Goal: Task Accomplishment & Management: Complete application form

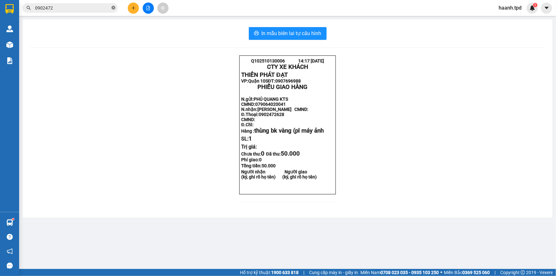
click at [114, 8] on icon "close-circle" at bounding box center [113, 8] width 4 height 4
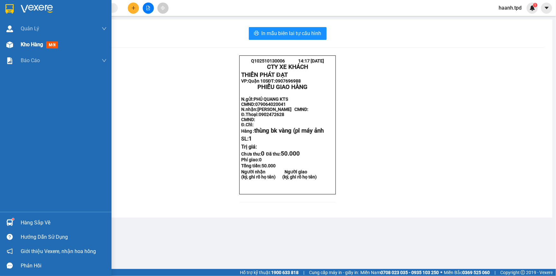
click at [26, 46] on span "Kho hàng" at bounding box center [32, 44] width 22 height 6
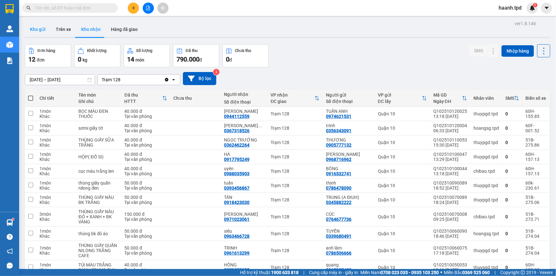
click at [41, 32] on button "Kho gửi" at bounding box center [38, 29] width 26 height 15
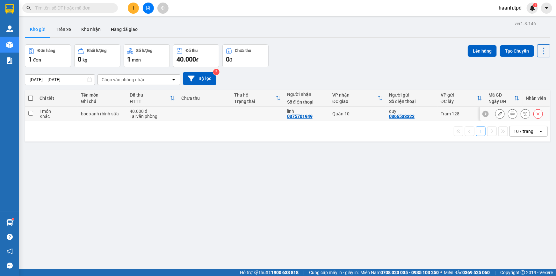
click at [141, 112] on div "40.000 đ" at bounding box center [152, 111] width 45 height 5
checkbox input "true"
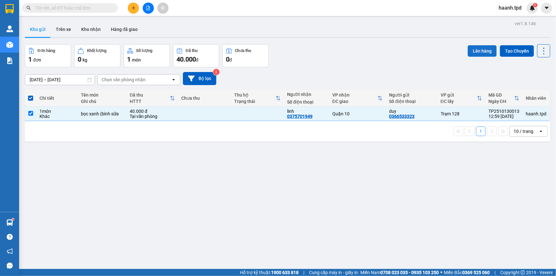
click at [473, 56] on button "Lên hàng" at bounding box center [481, 50] width 29 height 11
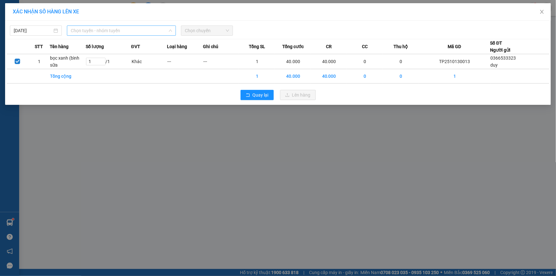
click at [139, 29] on span "Chọn tuyến - nhóm tuyến" at bounding box center [121, 31] width 101 height 10
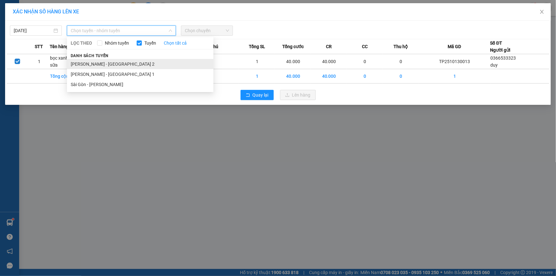
click at [99, 63] on li "[PERSON_NAME] - [GEOGRAPHIC_DATA] 2" at bounding box center [140, 64] width 146 height 10
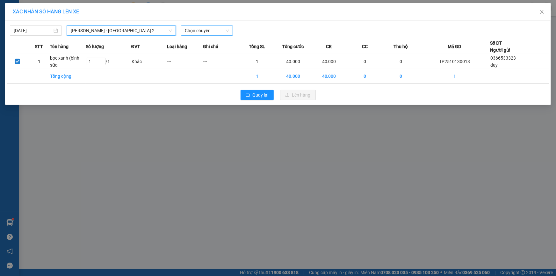
click at [209, 32] on span "Chọn chuyến" at bounding box center [207, 31] width 44 height 10
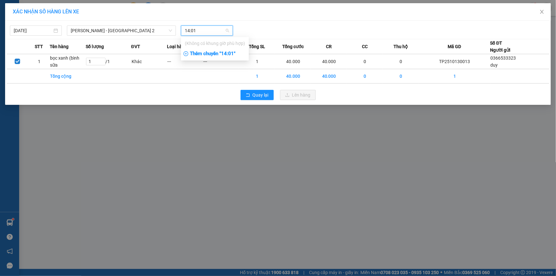
type input "14:01"
click at [230, 54] on div "Thêm chuyến " 14:01 "" at bounding box center [215, 53] width 68 height 11
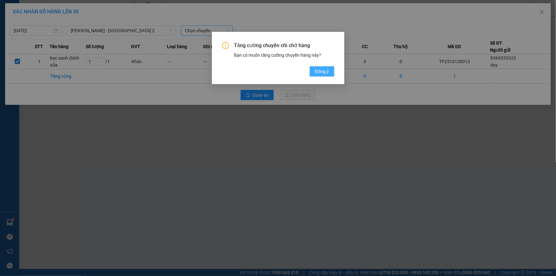
click at [328, 69] on span "Đồng ý" at bounding box center [322, 71] width 14 height 7
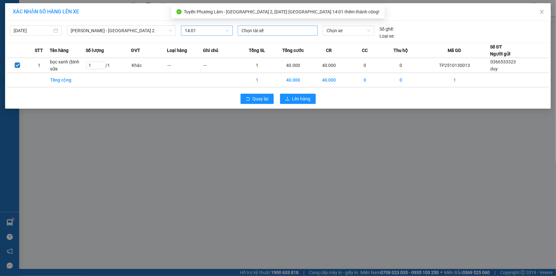
click at [251, 27] on div at bounding box center [277, 31] width 77 height 8
type input "toàn"
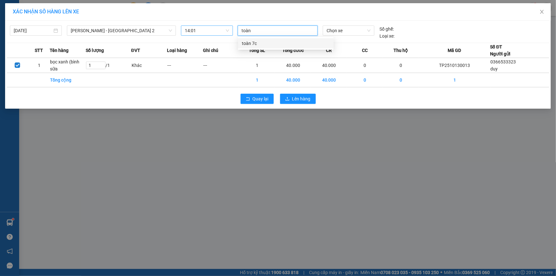
click at [258, 45] on div "toàn 7c" at bounding box center [286, 43] width 88 height 7
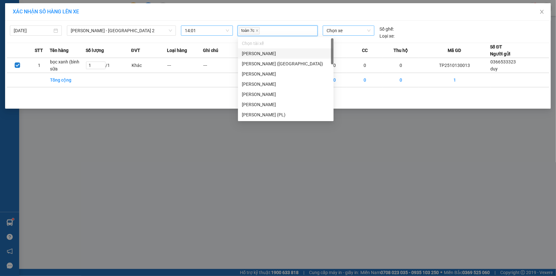
click at [330, 32] on span "Chọn xe" at bounding box center [348, 31] width 44 height 10
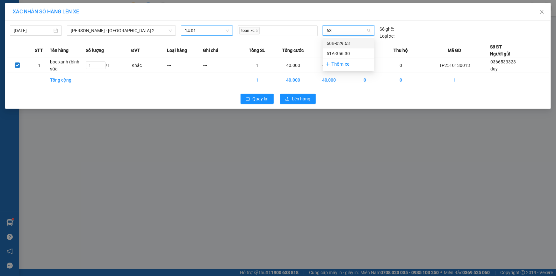
type input "630"
click at [337, 42] on div "51A-356.30" at bounding box center [348, 43] width 44 height 7
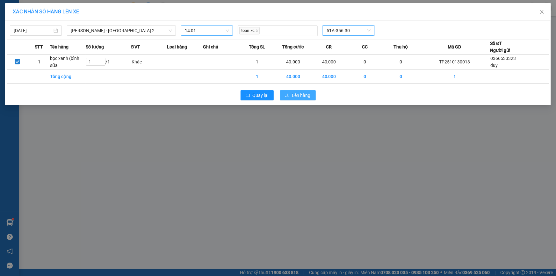
click at [286, 94] on icon "upload" at bounding box center [287, 95] width 4 height 4
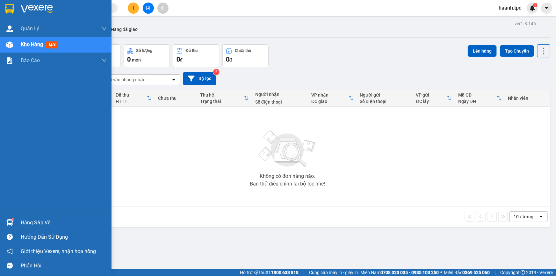
click at [17, 222] on div "Hàng sắp về" at bounding box center [55, 222] width 111 height 14
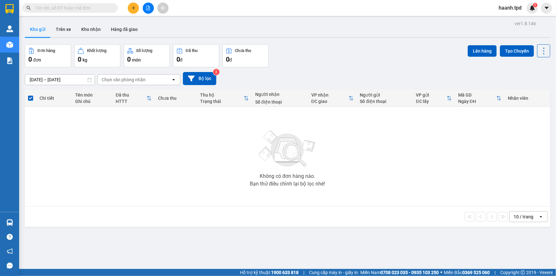
click at [388, 194] on section "Kết quả tìm kiếm ( 295 ) Bộ lọc Mã ĐH Trạng thái Món hàng Thu hộ Tổng cước Chưa…" at bounding box center [278, 138] width 556 height 276
click at [135, 10] on icon "plus" at bounding box center [133, 8] width 4 height 4
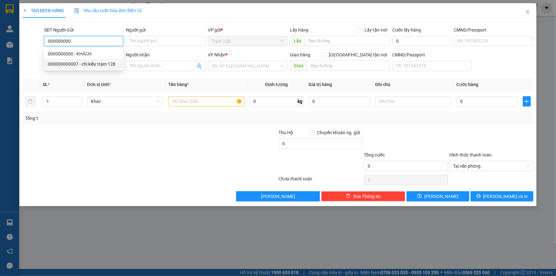
drag, startPoint x: 94, startPoint y: 64, endPoint x: 110, endPoint y: 64, distance: 15.3
click at [95, 65] on div "000000000007 - chị kiều trạm 128" at bounding box center [84, 63] width 72 height 7
type input "000000000007"
type input "chị kiều trạm 128"
type input "0906180639"
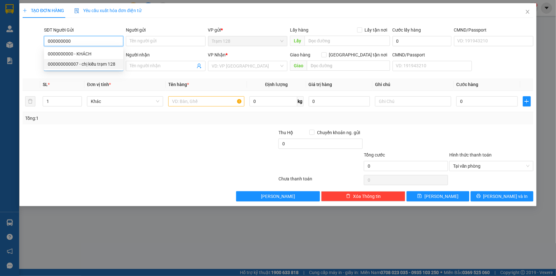
type input "THƯƠNG TRẠM SG"
type input "000000000007"
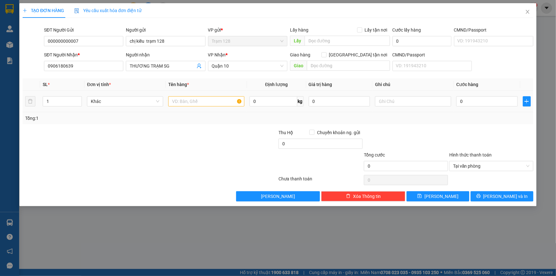
drag, startPoint x: 201, startPoint y: 93, endPoint x: 195, endPoint y: 104, distance: 12.8
click at [201, 95] on td at bounding box center [206, 101] width 81 height 21
click at [191, 103] on input "text" at bounding box center [206, 101] width 76 height 10
click at [186, 100] on input "phong ì tiền xe ôm" at bounding box center [206, 101] width 76 height 10
click at [226, 103] on input "phong bì tiền xe ôm" at bounding box center [206, 101] width 76 height 10
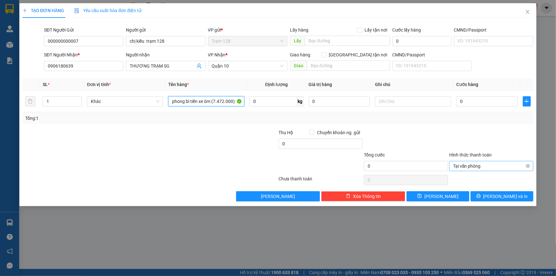
click at [490, 168] on span "Tại văn phòng" at bounding box center [491, 166] width 76 height 10
type input "phong bì tiền xe ôm (7.472.000)"
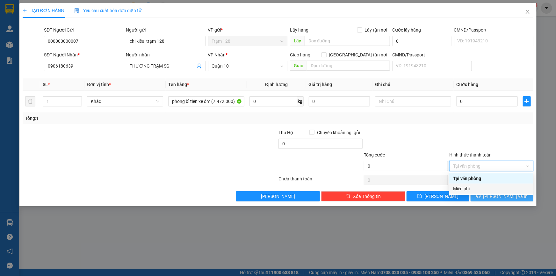
drag, startPoint x: 464, startPoint y: 190, endPoint x: 505, endPoint y: 198, distance: 41.5
click at [465, 189] on div "Miễn phí" at bounding box center [491, 188] width 76 height 7
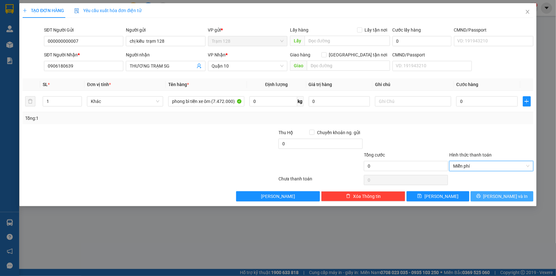
click at [505, 198] on span "[PERSON_NAME] và In" at bounding box center [505, 196] width 45 height 7
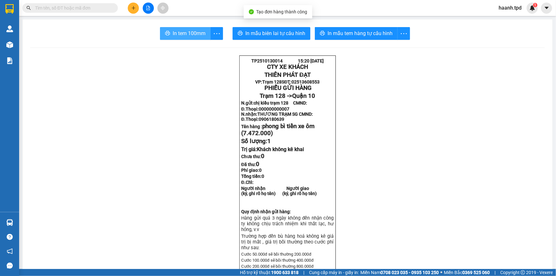
click at [181, 32] on span "In tem 100mm" at bounding box center [189, 33] width 33 height 8
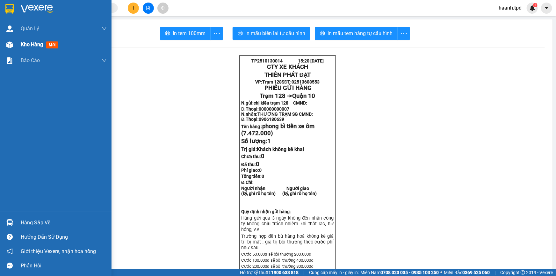
click at [22, 46] on span "Kho hàng" at bounding box center [32, 44] width 22 height 6
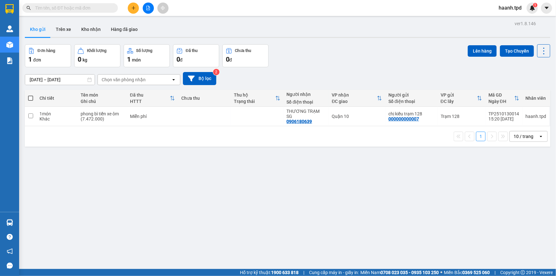
click at [350, 179] on div "ver 1.8.146 Kho gửi Trên xe Kho nhận Hàng đã giao Đơn hàng 1 đơn Khối lượng 0 k…" at bounding box center [287, 157] width 530 height 276
click at [295, 148] on div "ver 1.8.146 Kho gửi Trên xe Kho nhận Hàng đã giao Đơn hàng 1 đơn Khối lượng 0 k…" at bounding box center [287, 157] width 530 height 276
click at [263, 115] on td at bounding box center [257, 116] width 53 height 19
checkbox input "true"
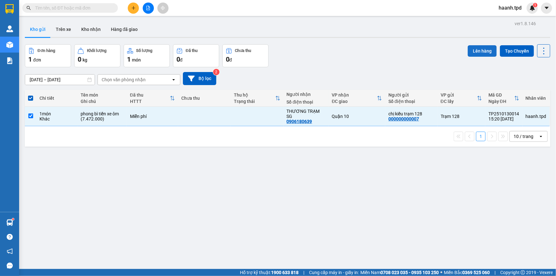
click at [479, 51] on button "Lên hàng" at bounding box center [481, 50] width 29 height 11
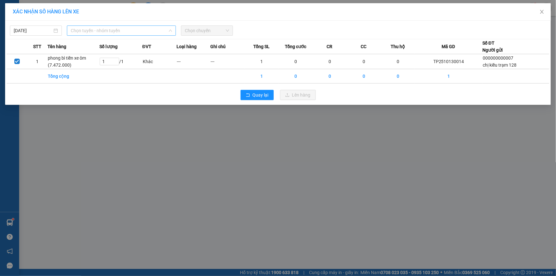
click at [110, 26] on span "Chọn tuyến - nhóm tuyến" at bounding box center [121, 31] width 101 height 10
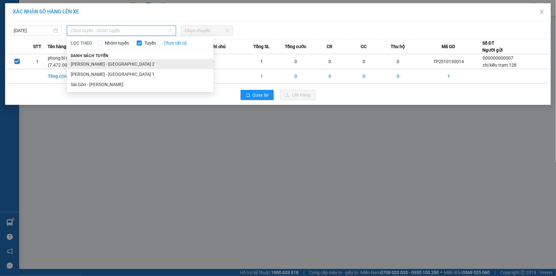
click at [101, 61] on li "[PERSON_NAME] - [GEOGRAPHIC_DATA] 2" at bounding box center [140, 64] width 146 height 10
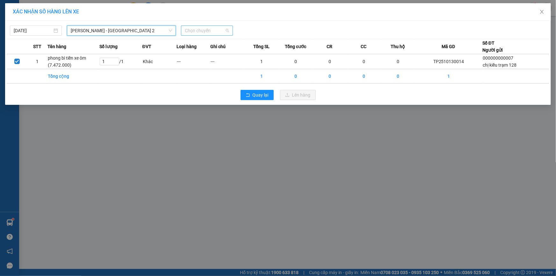
click at [192, 29] on span "Chọn chuyến" at bounding box center [207, 31] width 44 height 10
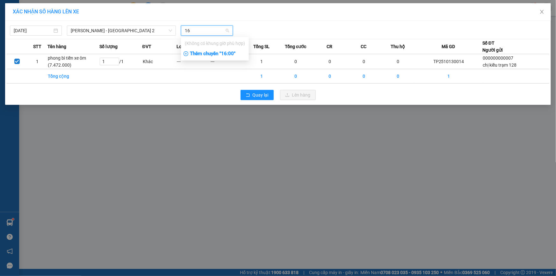
type input "16"
click at [228, 57] on div "Thêm chuyến " 16:00 "" at bounding box center [215, 53] width 68 height 11
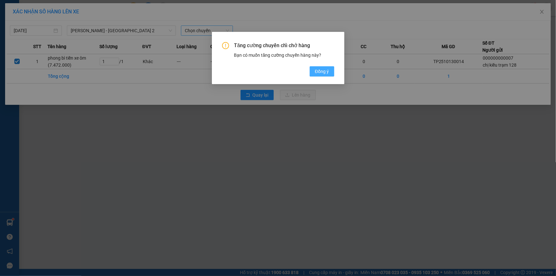
click at [319, 71] on span "Đồng ý" at bounding box center [322, 71] width 14 height 7
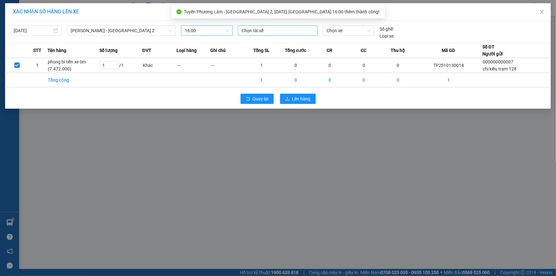
click at [274, 31] on div at bounding box center [277, 31] width 77 height 8
type input "khiêm"
drag, startPoint x: 283, startPoint y: 41, endPoint x: 324, endPoint y: 31, distance: 42.9
click at [283, 41] on div "Khiêm" at bounding box center [286, 43] width 88 height 7
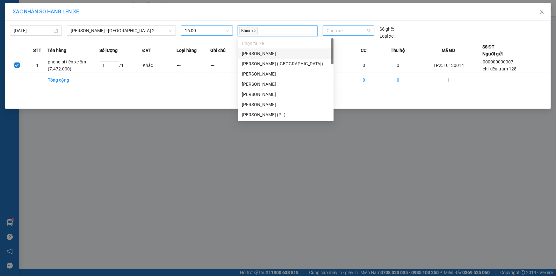
click at [334, 29] on span "Chọn xe" at bounding box center [348, 31] width 44 height 10
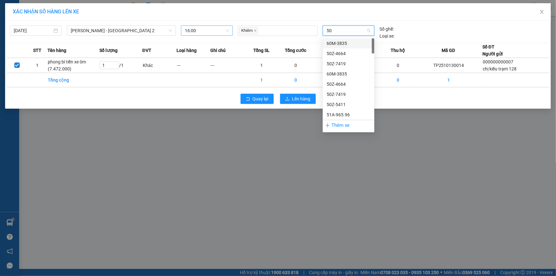
type input "506"
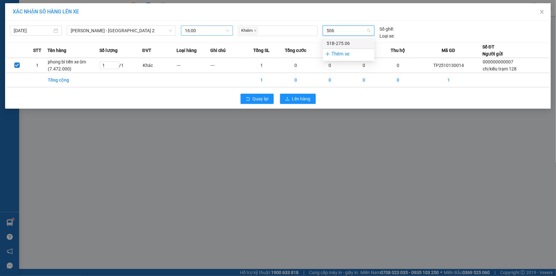
click at [342, 46] on div "51B-275.06" at bounding box center [348, 43] width 44 height 7
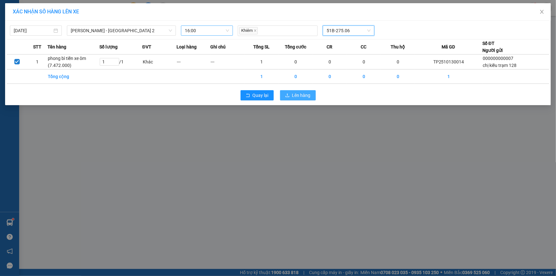
click at [298, 96] on span "Lên hàng" at bounding box center [301, 95] width 18 height 7
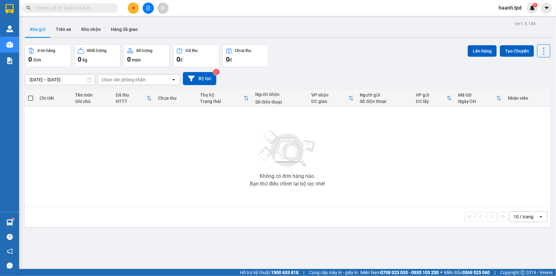
click at [516, 220] on div "10 / trang" at bounding box center [523, 216] width 29 height 10
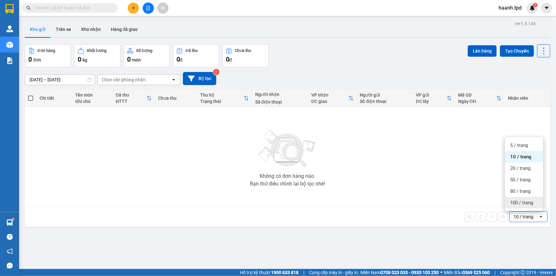
click at [531, 202] on span "100 / trang" at bounding box center [521, 202] width 23 height 6
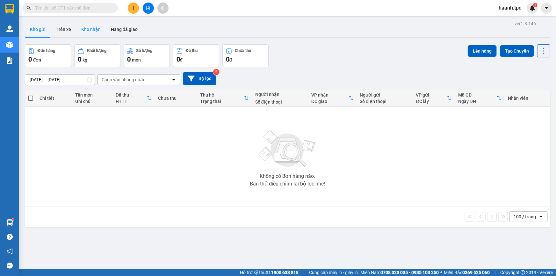
click at [95, 27] on button "Kho nhận" at bounding box center [91, 29] width 30 height 15
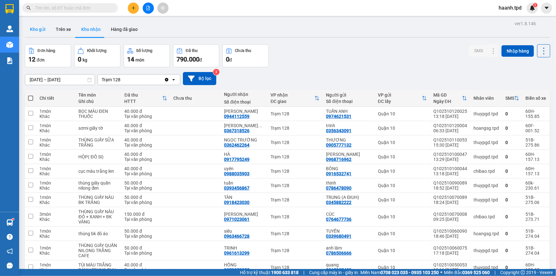
click at [41, 28] on button "Kho gửi" at bounding box center [38, 29] width 26 height 15
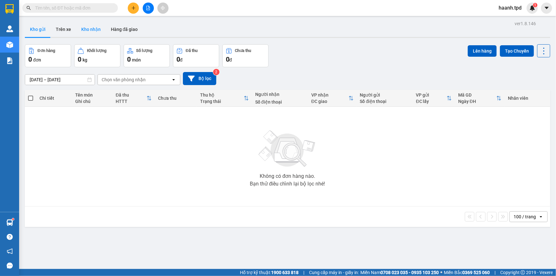
click at [89, 32] on button "Kho nhận" at bounding box center [91, 29] width 30 height 15
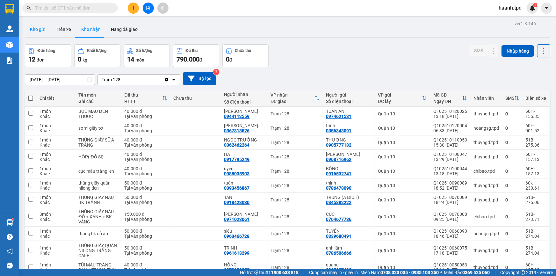
click at [28, 29] on button "Kho gửi" at bounding box center [38, 29] width 26 height 15
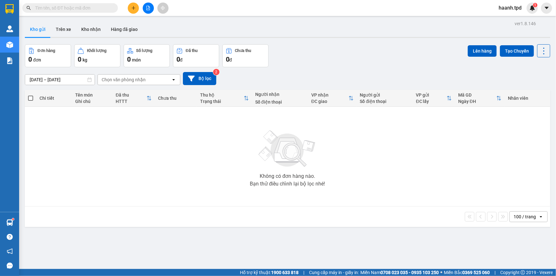
drag, startPoint x: 104, startPoint y: 7, endPoint x: 188, endPoint y: 84, distance: 114.2
click at [103, 7] on input "text" at bounding box center [72, 7] width 75 height 7
drag, startPoint x: 81, startPoint y: 10, endPoint x: 386, endPoint y: 134, distance: 329.1
click at [81, 11] on input "text" at bounding box center [72, 7] width 75 height 7
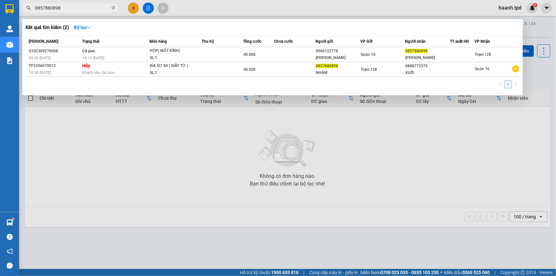
type input "0857880898"
click at [214, 163] on div at bounding box center [278, 138] width 556 height 276
click at [113, 8] on icon "close-circle" at bounding box center [113, 8] width 4 height 4
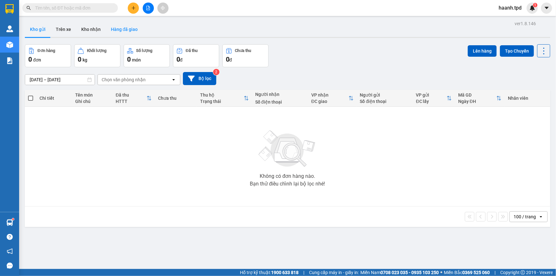
click at [106, 35] on button "Hàng đã giao" at bounding box center [124, 29] width 37 height 15
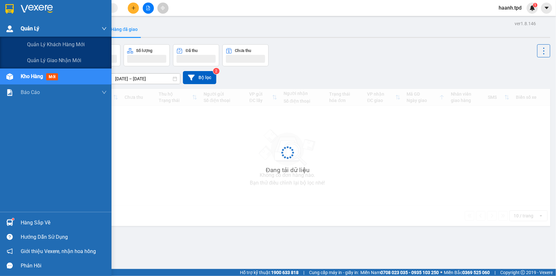
click at [32, 25] on span "Quản Lý" at bounding box center [30, 29] width 18 height 8
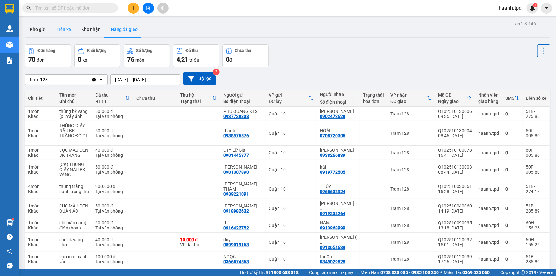
drag, startPoint x: 31, startPoint y: 33, endPoint x: 53, endPoint y: 29, distance: 22.9
click at [32, 32] on button "Kho gửi" at bounding box center [38, 29] width 26 height 15
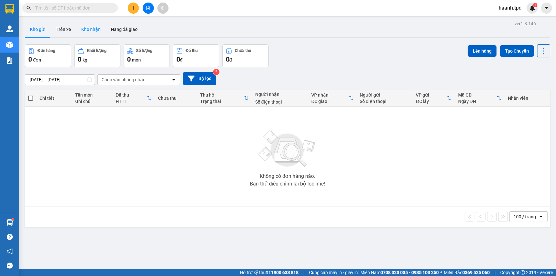
click at [76, 24] on button "Kho nhận" at bounding box center [91, 29] width 30 height 15
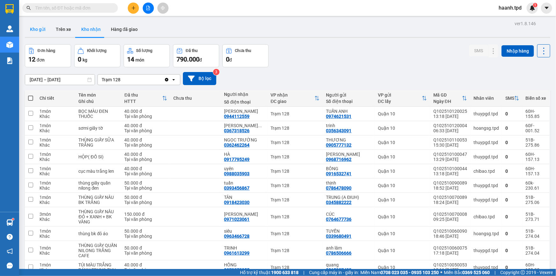
click at [45, 32] on button "Kho gửi" at bounding box center [38, 29] width 26 height 15
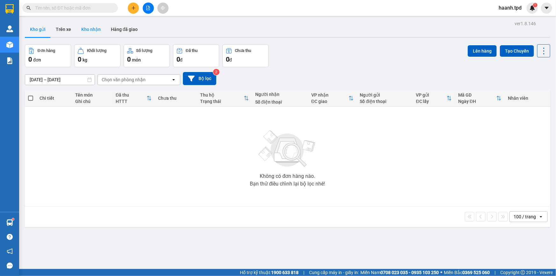
click at [93, 28] on button "Kho nhận" at bounding box center [91, 29] width 30 height 15
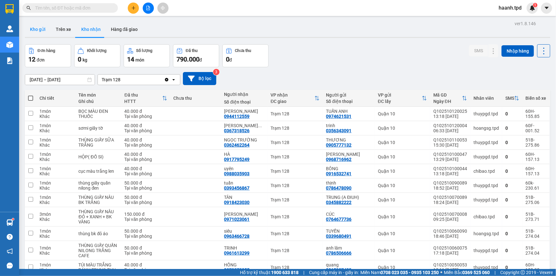
click at [35, 28] on button "Kho gửi" at bounding box center [38, 29] width 26 height 15
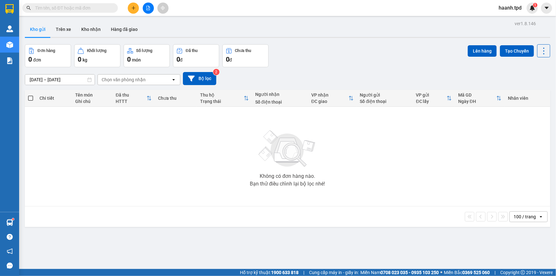
click at [77, 11] on span at bounding box center [70, 8] width 96 height 10
click at [100, 4] on input "text" at bounding box center [72, 7] width 75 height 7
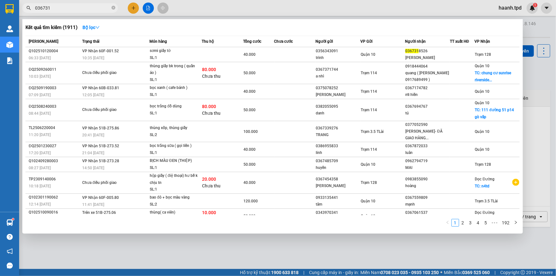
type input "036731"
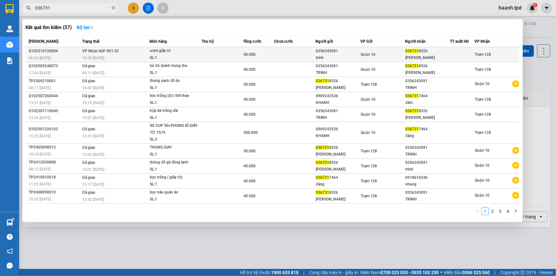
click at [363, 52] on td "Quận 10" at bounding box center [382, 54] width 45 height 15
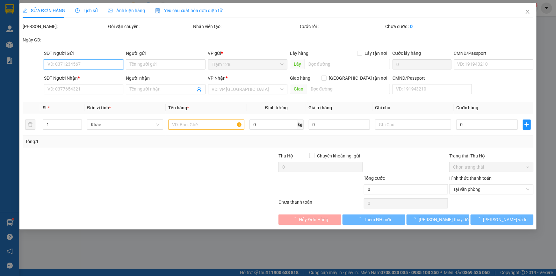
type input "0356343091"
type input "trinh"
type input "0367318526"
type input "[PERSON_NAME]"
type input "40.000"
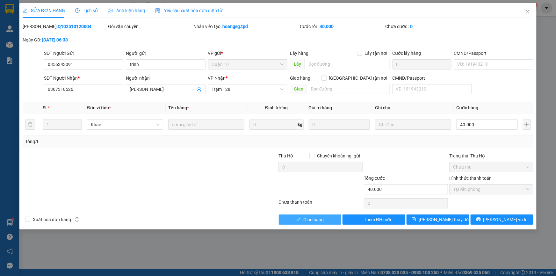
click at [324, 217] on button "Giao hàng" at bounding box center [310, 219] width 63 height 10
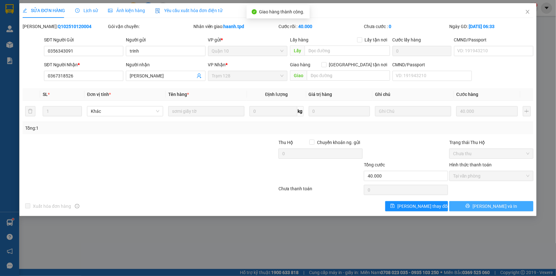
click at [464, 201] on button "[PERSON_NAME] và In" at bounding box center [491, 206] width 84 height 10
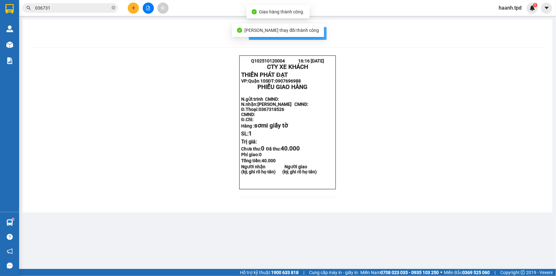
drag, startPoint x: 322, startPoint y: 25, endPoint x: 319, endPoint y: 30, distance: 5.8
click at [321, 26] on div "In mẫu biên lai tự cấu hình Q102510120004 16:16 [DATE] CTY XE KHÁCH THIÊN PHÁT…" at bounding box center [287, 115] width 529 height 193
click at [318, 34] on span "In mẫu biên lai tự cấu hình" at bounding box center [291, 33] width 60 height 8
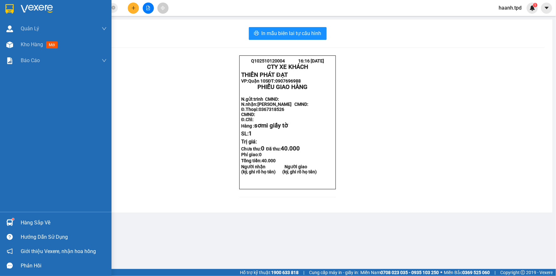
click at [33, 225] on div "Hàng sắp về" at bounding box center [64, 223] width 86 height 10
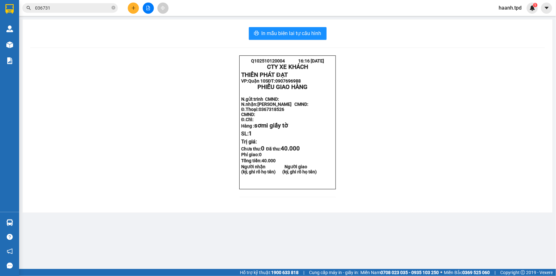
click at [401, 232] on section "Kết quả tìm kiếm ( 37 ) Bộ lọc Mã ĐH Trạng thái Món hàng Thu hộ Tổng cước Chưa …" at bounding box center [278, 138] width 556 height 276
drag, startPoint x: 111, startPoint y: 148, endPoint x: 110, endPoint y: 82, distance: 65.6
click at [111, 146] on div "Q102510120004 16:16 [DATE] CTY XE KHÁCH THIÊN PHÁT ĐẠT VP: Quận 10 SĐT: 090769…" at bounding box center [287, 129] width 514 height 149
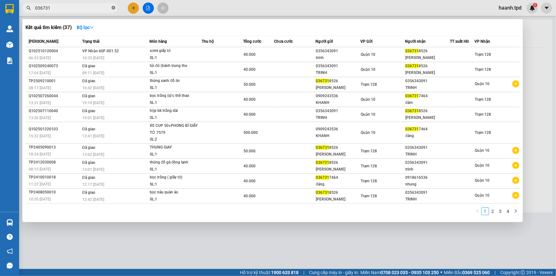
click at [112, 6] on icon "close-circle" at bounding box center [113, 8] width 4 height 4
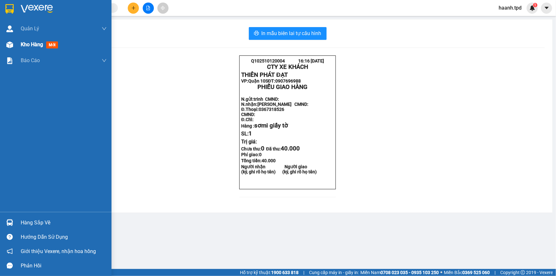
click at [28, 41] on span "Kho hàng" at bounding box center [32, 44] width 22 height 6
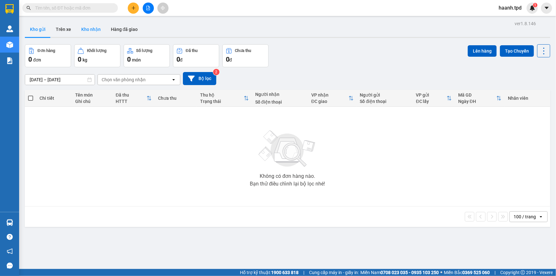
click at [94, 33] on button "Kho nhận" at bounding box center [91, 29] width 30 height 15
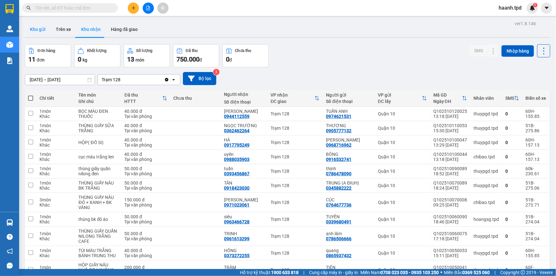
click at [39, 31] on button "Kho gửi" at bounding box center [38, 29] width 26 height 15
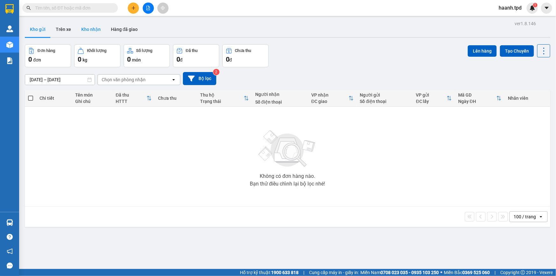
click at [77, 22] on button "Kho nhận" at bounding box center [91, 29] width 30 height 15
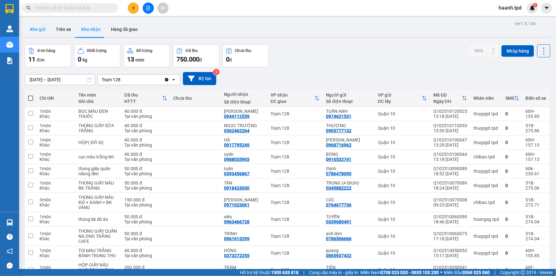
click at [35, 31] on button "Kho gửi" at bounding box center [38, 29] width 26 height 15
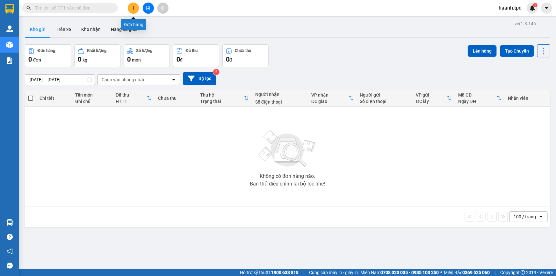
click at [137, 11] on button at bounding box center [133, 8] width 11 height 11
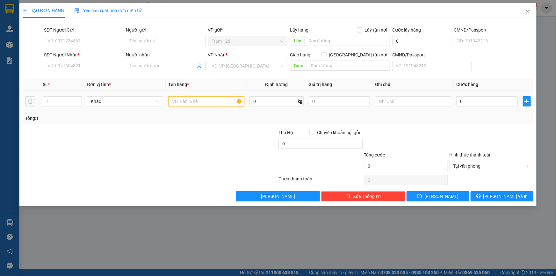
click at [190, 101] on input "text" at bounding box center [206, 101] width 76 height 10
type input "u"
type input "ụ"
type input "cục đen quần áo"
click at [172, 166] on div at bounding box center [107, 162] width 171 height 22
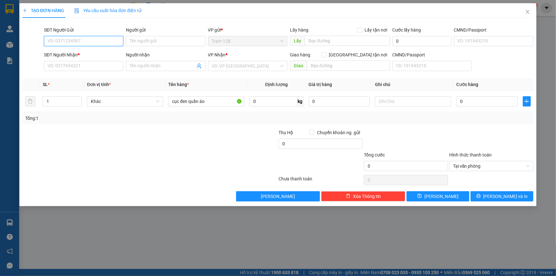
click at [60, 40] on input "SĐT Người Gửi" at bounding box center [83, 41] width 79 height 10
click at [88, 49] on div "0918671144 - [PERSON_NAME]" at bounding box center [83, 54] width 79 height 10
type input "0918671144"
type input "[PERSON_NAME]"
type input "075068006877"
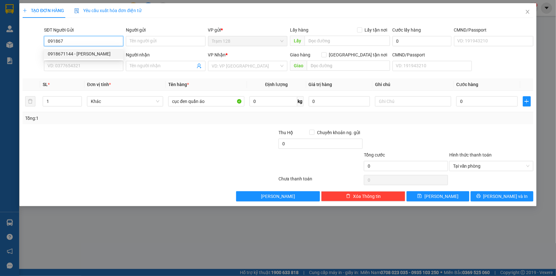
type input "0359779957"
type input "[PERSON_NAME]"
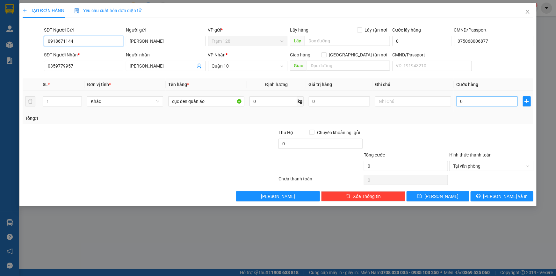
type input "0918671144"
type input "5"
type input "50"
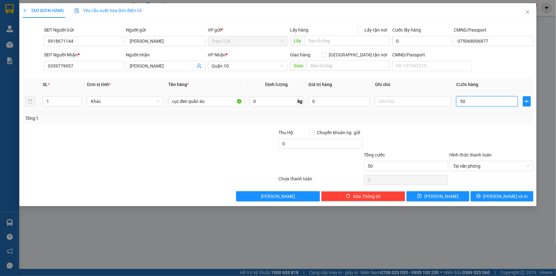
type input "500"
type input "50"
type input "50.000"
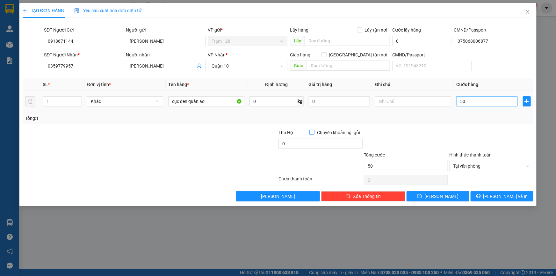
type input "50.000"
click at [331, 100] on input "0" at bounding box center [339, 101] width 61 height 10
type input "500.000"
drag, startPoint x: 447, startPoint y: 143, endPoint x: 347, endPoint y: 100, distance: 109.0
click at [444, 143] on div "Thu Hộ Chuyển khoản ng. gửi 0" at bounding box center [278, 140] width 512 height 22
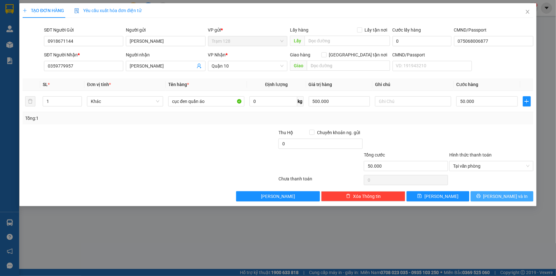
click at [504, 194] on span "[PERSON_NAME] và In" at bounding box center [505, 196] width 45 height 7
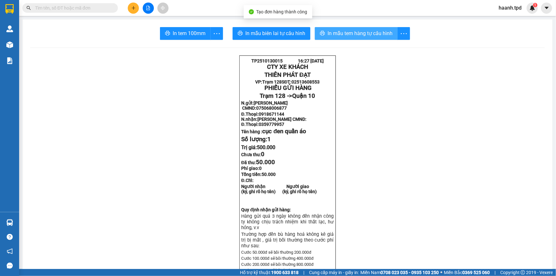
click at [339, 29] on button "In mẫu tem hàng tự cấu hình" at bounding box center [356, 33] width 83 height 13
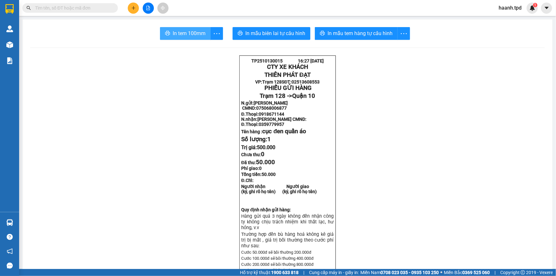
click at [174, 37] on span "In tem 100mm" at bounding box center [189, 33] width 33 height 8
click at [77, 6] on input "text" at bounding box center [72, 7] width 75 height 7
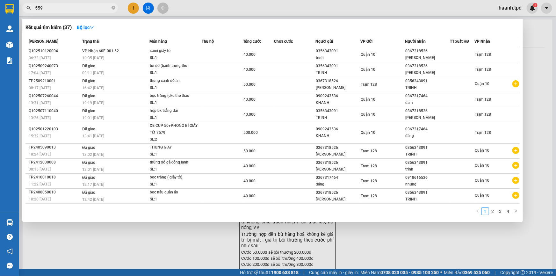
type input "559"
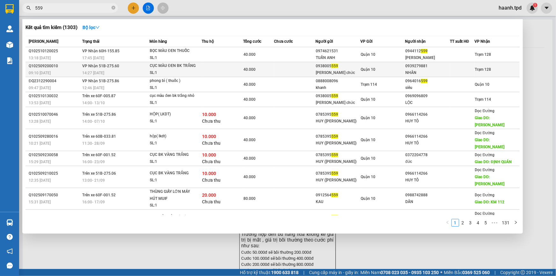
click at [194, 63] on div "CỤC MÀU ĐEN BK TRẮNG" at bounding box center [174, 65] width 48 height 7
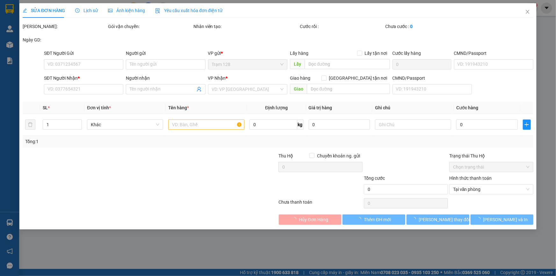
type input "0938005559"
type input "[PERSON_NAME] chức"
type input "077188001588"
type input "0939279881"
type input "NHÂN"
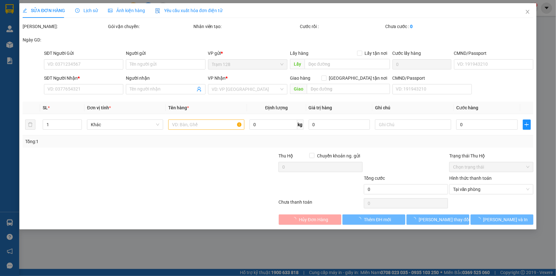
type input "40.000"
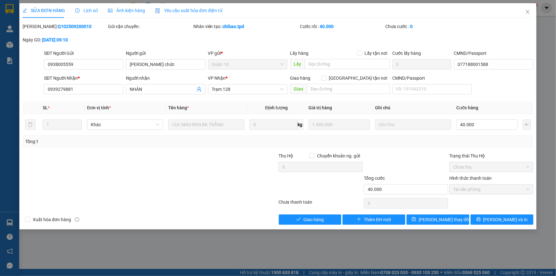
click at [309, 217] on span "Giao hàng" at bounding box center [313, 219] width 20 height 7
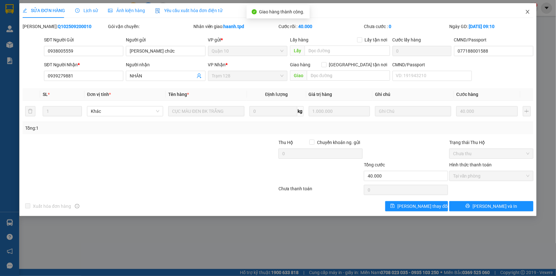
click at [522, 11] on span "Close" at bounding box center [527, 12] width 18 height 18
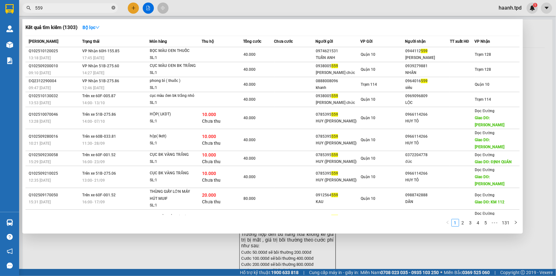
click at [112, 8] on icon "close-circle" at bounding box center [113, 8] width 4 height 4
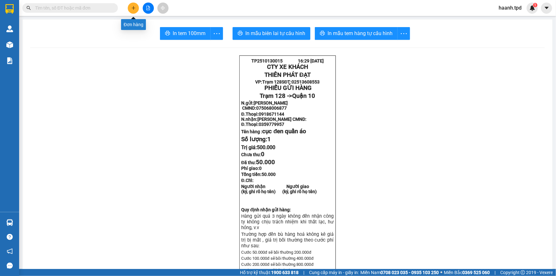
click at [134, 10] on icon "plus" at bounding box center [133, 8] width 4 height 4
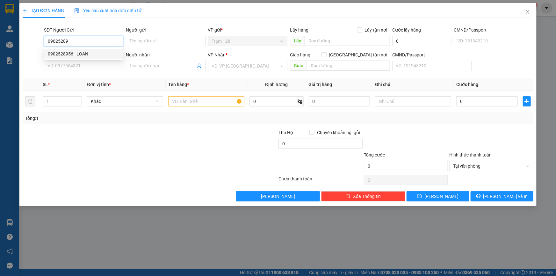
click at [87, 53] on div "0902528956 - LOAN" at bounding box center [84, 53] width 72 height 7
type input "0902528956"
type input "LOAN"
type input "0918940513"
type input "khanh"
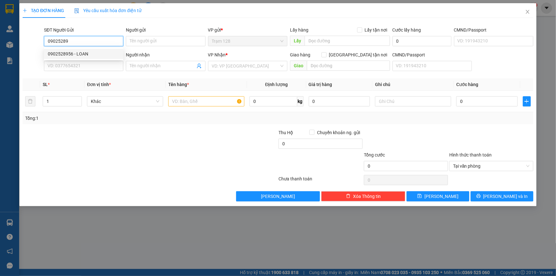
type input "11 an nhơn gv"
type input "0902528956"
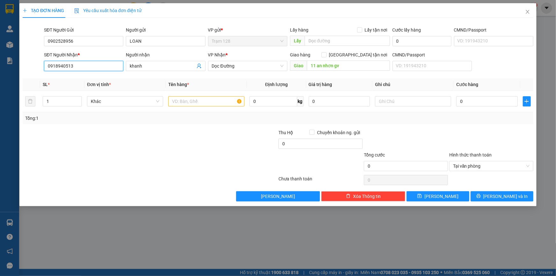
drag, startPoint x: 50, startPoint y: 64, endPoint x: 181, endPoint y: 73, distance: 131.8
click at [181, 73] on div "SĐT Người Nhận * 0918940513 0918940513 Người nhận khanh VP Nhận * Dọc Đường Gia…" at bounding box center [289, 62] width 492 height 22
click at [96, 82] on div "0703529342 - quý" at bounding box center [84, 78] width 72 height 7
type input "0703529342"
type input "quý"
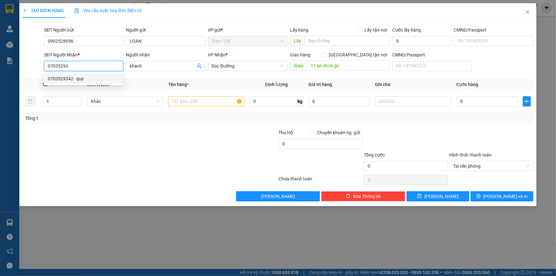
type input "300-302 f bình trị đông b [GEOGRAPHIC_DATA]"
type input "0703529342"
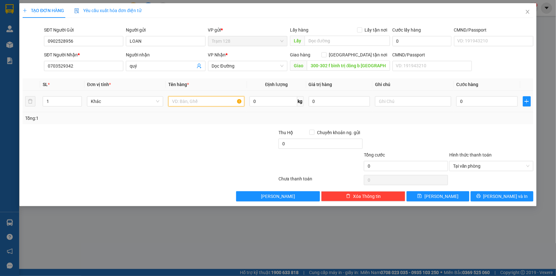
click at [187, 99] on input "text" at bounding box center [206, 101] width 76 height 10
type input "tập hs"
click at [487, 99] on input "0" at bounding box center [486, 101] width 61 height 10
type input "4"
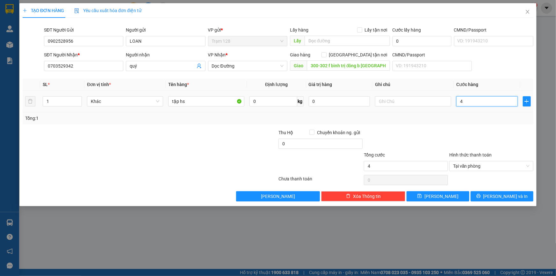
type input "40"
type input "40.000"
click at [313, 143] on input "0" at bounding box center [320, 144] width 84 height 10
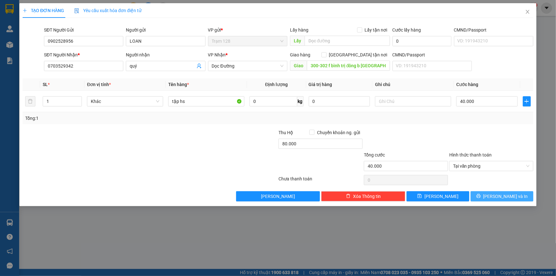
click at [514, 198] on button "[PERSON_NAME] và In" at bounding box center [501, 196] width 63 height 10
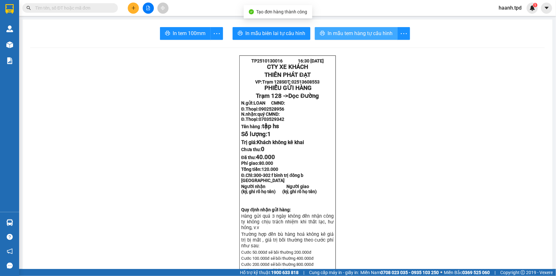
click at [346, 36] on span "In mẫu tem hàng tự cấu hình" at bounding box center [359, 33] width 65 height 8
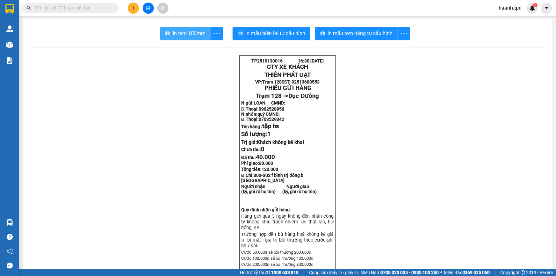
click at [173, 30] on span "In tem 100mm" at bounding box center [189, 33] width 33 height 8
click at [89, 10] on input "text" at bounding box center [72, 7] width 75 height 7
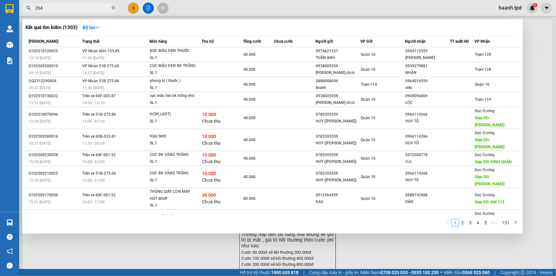
type input "264"
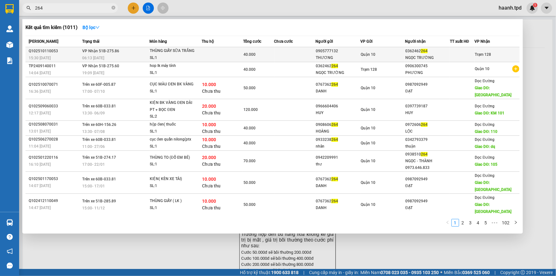
click at [423, 49] on span "264" at bounding box center [424, 51] width 7 height 4
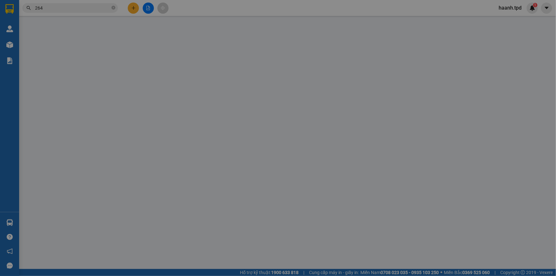
type input "0905777132"
type input "THƯƠNG"
type input "079086011126"
type input "0362462264"
type input "NGỌC TRƯỜNG"
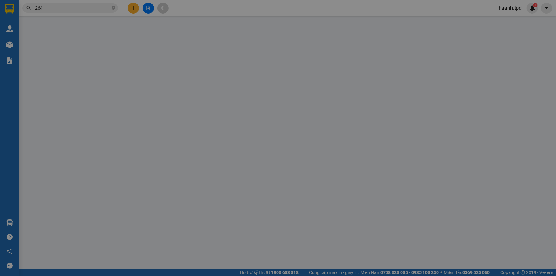
type input "40.000"
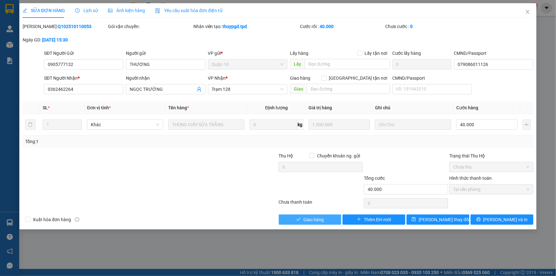
click at [305, 216] on span "Giao hàng" at bounding box center [313, 219] width 20 height 7
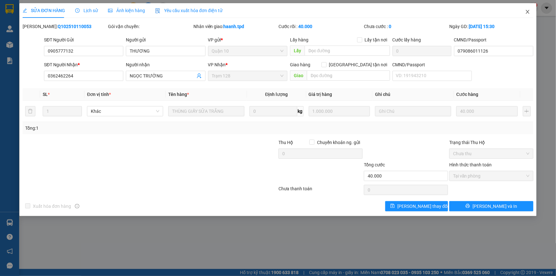
drag, startPoint x: 529, startPoint y: 9, endPoint x: 525, endPoint y: 10, distance: 3.9
click at [529, 9] on span "Close" at bounding box center [527, 12] width 18 height 18
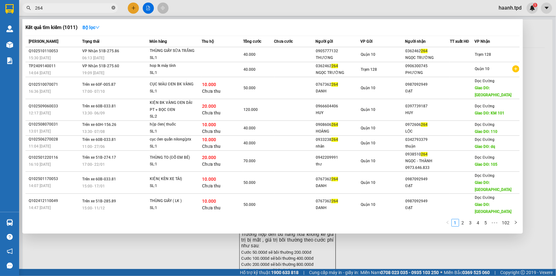
click at [112, 5] on span at bounding box center [113, 8] width 4 height 6
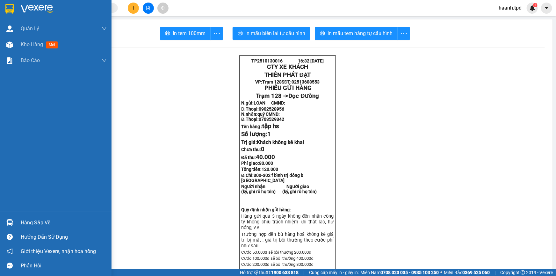
click at [36, 224] on div "Hàng sắp về" at bounding box center [64, 223] width 86 height 10
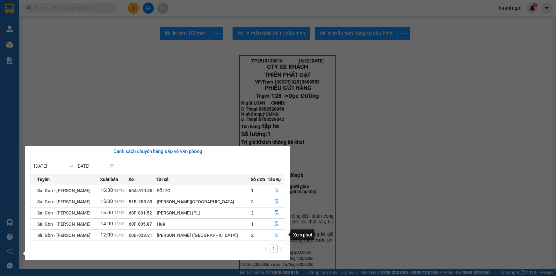
click at [274, 234] on icon "file-done" at bounding box center [276, 234] width 4 height 4
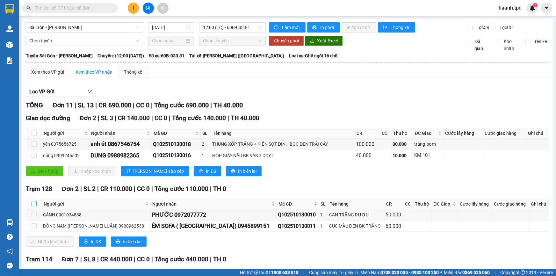
click at [33, 201] on input "checkbox" at bounding box center [34, 203] width 5 height 5
checkbox input "true"
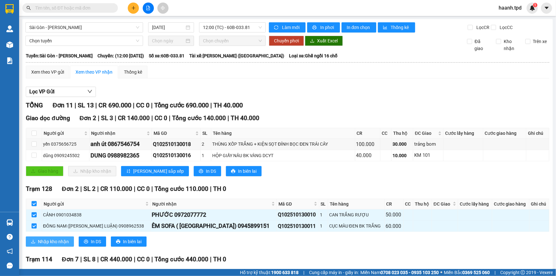
click at [61, 238] on span "Nhập kho nhận" at bounding box center [53, 241] width 31 height 7
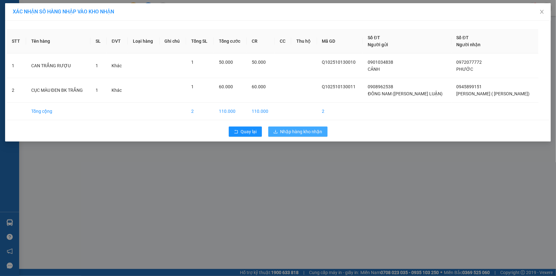
click at [304, 133] on span "Nhập hàng kho nhận" at bounding box center [301, 131] width 42 height 7
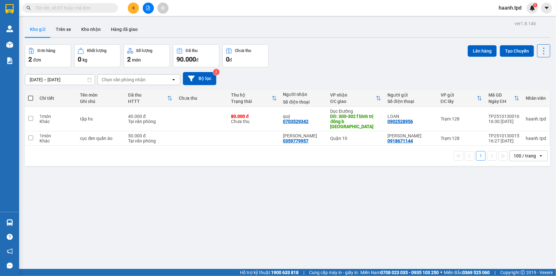
click at [30, 99] on span at bounding box center [30, 98] width 5 height 5
click at [31, 95] on input "checkbox" at bounding box center [31, 95] width 0 height 0
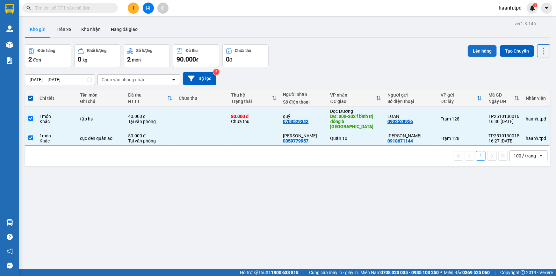
click at [472, 51] on button "Lên hàng" at bounding box center [481, 50] width 29 height 11
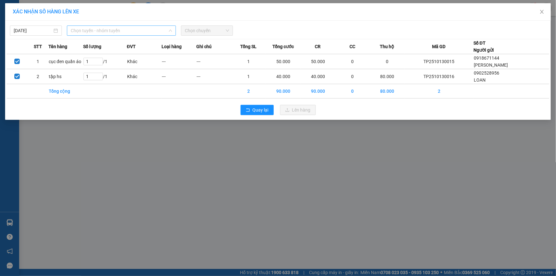
drag, startPoint x: 125, startPoint y: 27, endPoint x: 111, endPoint y: 58, distance: 33.8
click at [125, 28] on span "Chọn tuyến - nhóm tuyến" at bounding box center [121, 31] width 101 height 10
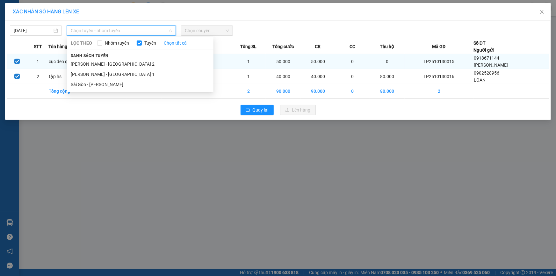
drag, startPoint x: 100, startPoint y: 65, endPoint x: 218, endPoint y: 57, distance: 118.4
click at [100, 65] on li "[PERSON_NAME] - [GEOGRAPHIC_DATA] 2" at bounding box center [140, 64] width 146 height 10
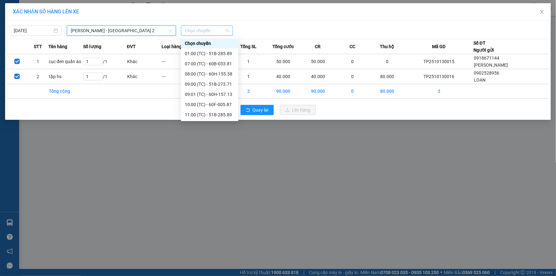
click at [210, 32] on span "Chọn chuyến" at bounding box center [207, 31] width 44 height 10
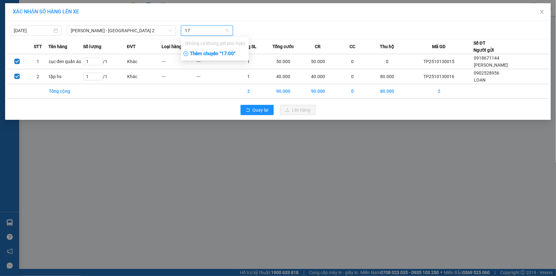
type input "17"
click at [217, 51] on div "Thêm chuyến " 17:00 "" at bounding box center [215, 53] width 68 height 11
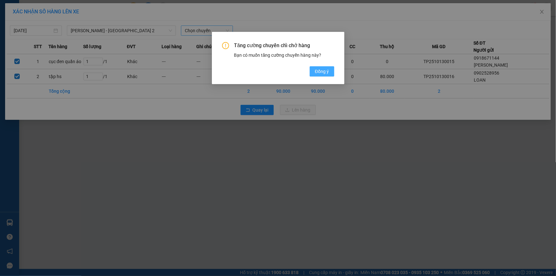
click at [332, 74] on button "Đồng ý" at bounding box center [321, 71] width 24 height 10
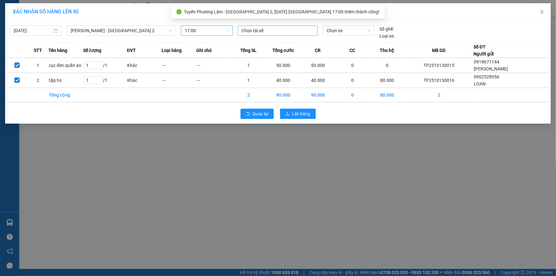
click at [269, 33] on div at bounding box center [277, 31] width 77 height 8
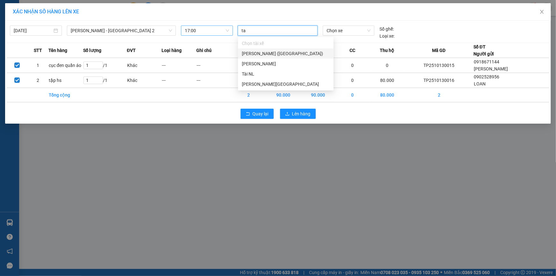
type input "tai"
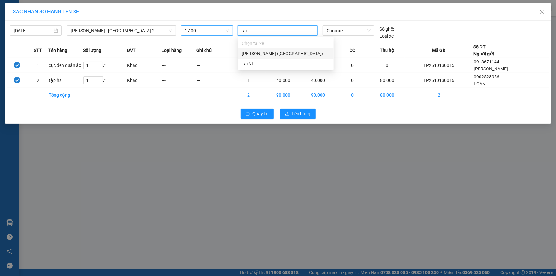
click at [283, 53] on div "[PERSON_NAME] ([GEOGRAPHIC_DATA])" at bounding box center [286, 53] width 88 height 7
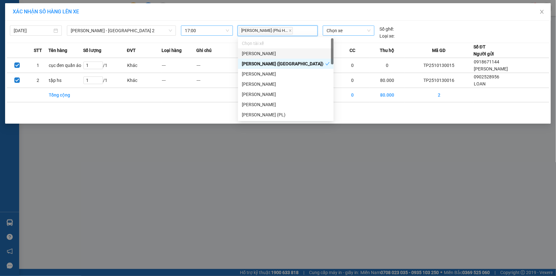
click at [332, 31] on span "Chọn xe" at bounding box center [348, 31] width 44 height 10
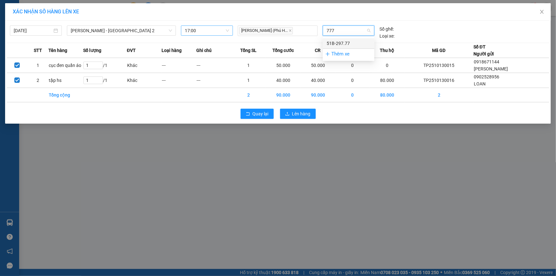
click at [333, 41] on div "51B-297.77" at bounding box center [348, 43] width 44 height 7
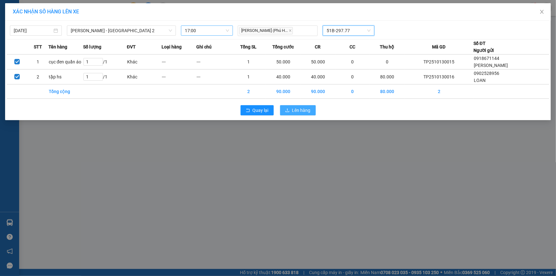
click at [303, 105] on button "Lên hàng" at bounding box center [298, 110] width 36 height 10
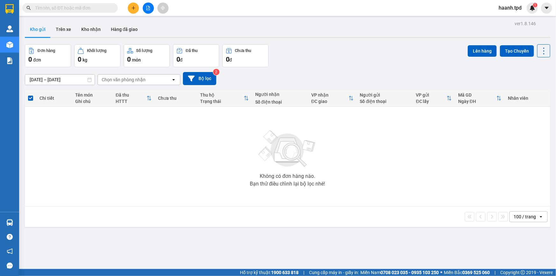
click at [146, 7] on icon "file-add" at bounding box center [148, 8] width 4 height 4
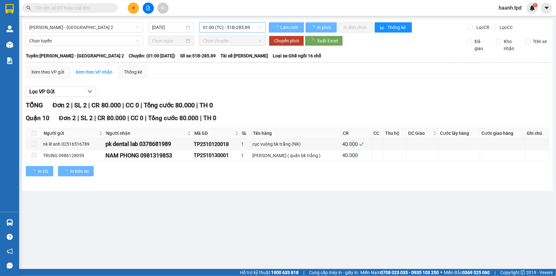
click at [210, 30] on span "01:00 (TC) - 51B-285.89" at bounding box center [232, 28] width 59 height 10
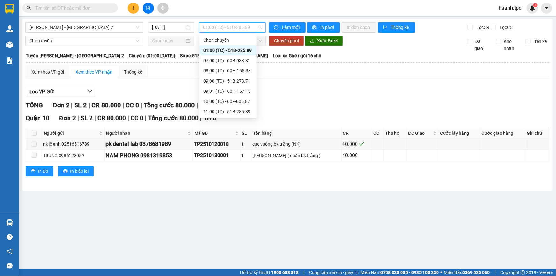
click at [232, 179] on div "17:00 (TC) - 51B-297.77" at bounding box center [228, 182] width 50 height 7
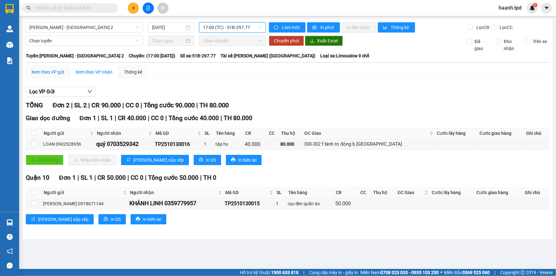
drag, startPoint x: 55, startPoint y: 71, endPoint x: 54, endPoint y: 75, distance: 4.9
click at [54, 71] on div "Xem theo VP gửi" at bounding box center [47, 71] width 33 height 7
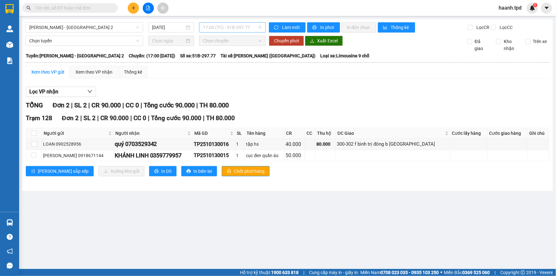
click at [220, 31] on span "17:00 (TC) - 51B-297.77" at bounding box center [232, 28] width 59 height 10
click at [56, 25] on span "[PERSON_NAME] - [GEOGRAPHIC_DATA] 2" at bounding box center [84, 28] width 110 height 10
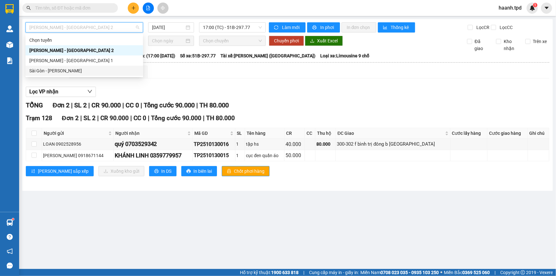
drag, startPoint x: 36, startPoint y: 70, endPoint x: 210, endPoint y: 25, distance: 180.0
click at [36, 70] on div "Sài Gòn - [PERSON_NAME]" at bounding box center [84, 70] width 110 height 7
type input "[DATE]"
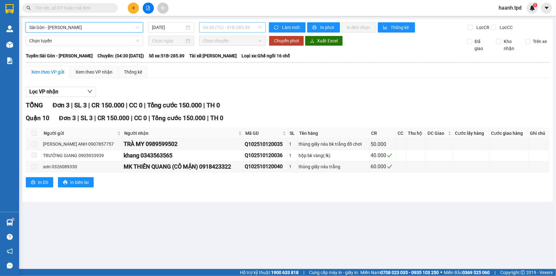
click at [209, 30] on span "04:30 (TC) - 51B-285.89" at bounding box center [232, 28] width 59 height 10
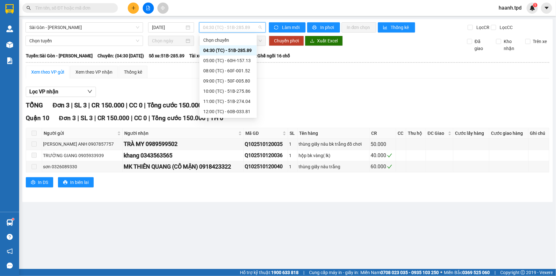
click at [238, 117] on div "12:30 (TC) - 51B-297.77" at bounding box center [227, 122] width 57 height 10
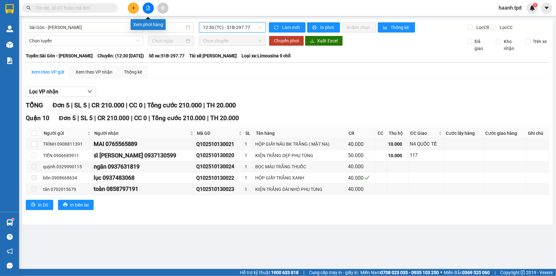
click at [131, 5] on button at bounding box center [133, 8] width 11 height 11
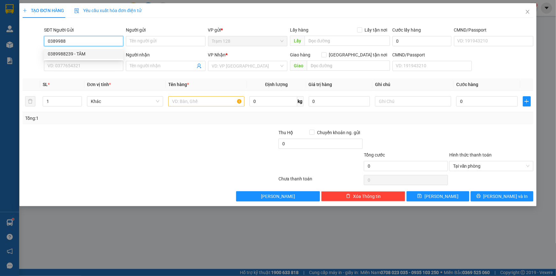
click at [71, 54] on div "0389988239 - TÂM" at bounding box center [84, 53] width 72 height 7
type input "0389988239"
type input "TÂM"
type input "0903838059"
type input "phượng"
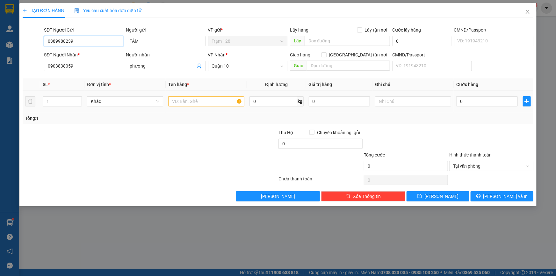
type input "0389988239"
click at [198, 105] on input "text" at bounding box center [206, 101] width 76 height 10
type input "bọc đen quần áo"
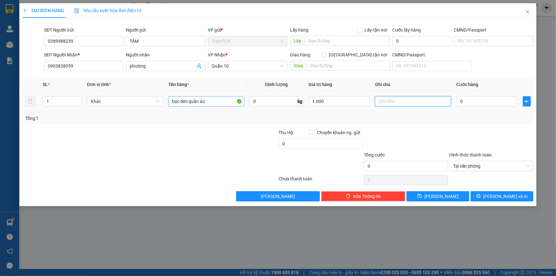
type input "1.000.000"
type input "4"
type input "40"
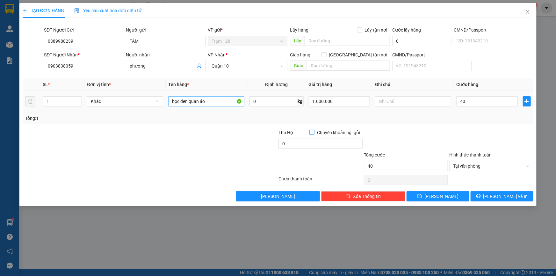
type input "40.000"
click at [497, 193] on span "[PERSON_NAME] và In" at bounding box center [505, 196] width 45 height 7
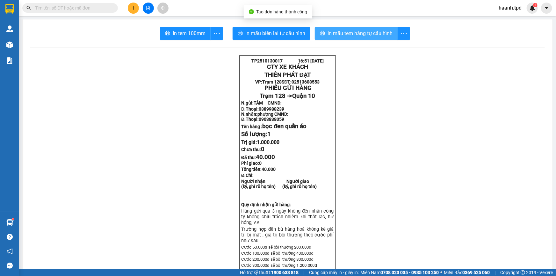
click at [349, 33] on span "In mẫu tem hàng tự cấu hình" at bounding box center [359, 33] width 65 height 8
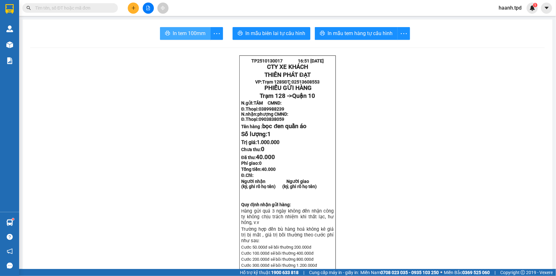
click at [192, 33] on span "In tem 100mm" at bounding box center [189, 33] width 33 height 8
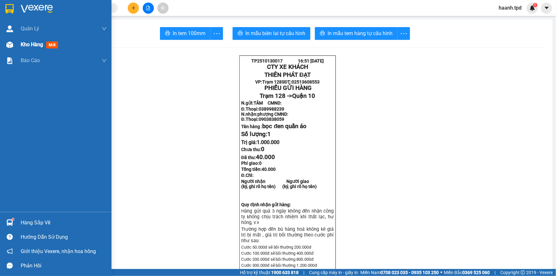
click at [30, 49] on div "Kho hàng mới" at bounding box center [64, 45] width 86 height 16
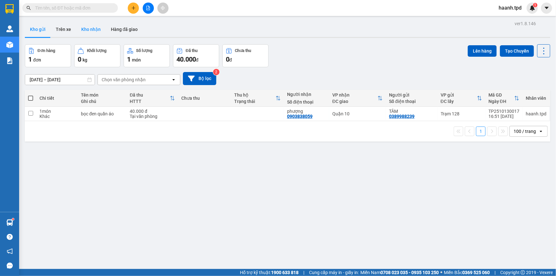
click at [85, 28] on button "Kho nhận" at bounding box center [91, 29] width 30 height 15
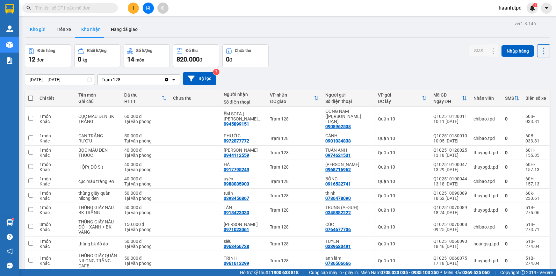
click at [41, 32] on button "Kho gửi" at bounding box center [38, 29] width 26 height 15
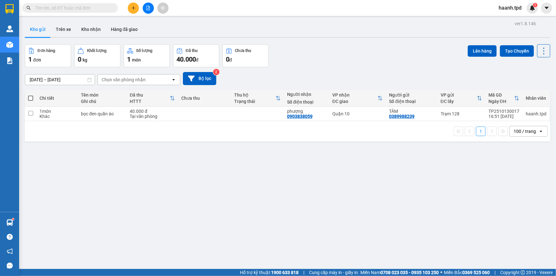
click at [124, 205] on div "ver 1.8.146 Kho gửi Trên xe Kho nhận Hàng đã giao Đơn hàng 1 đơn Khối lượng 0 k…" at bounding box center [287, 157] width 530 height 276
click at [84, 11] on span at bounding box center [70, 8] width 96 height 10
click at [80, 10] on input "text" at bounding box center [72, 7] width 75 height 7
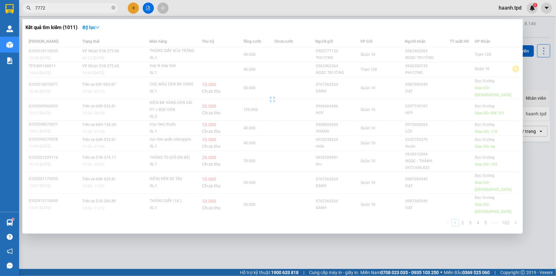
type input "7772"
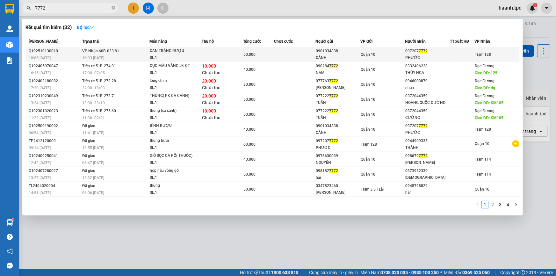
click at [409, 57] on div "PHƯỚC" at bounding box center [427, 57] width 44 height 7
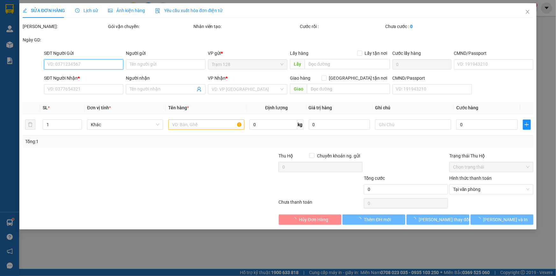
type input "0901034838"
type input "CẢNH"
type input "089162014506- [PERSON_NAME]"
type input "0972077772"
type input "PHƯỚC"
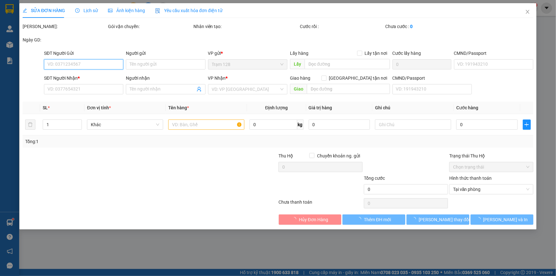
type input "50.000"
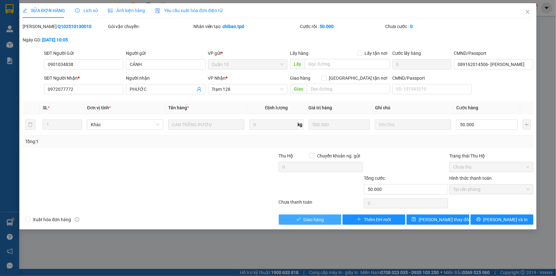
click at [313, 219] on span "Giao hàng" at bounding box center [313, 219] width 20 height 7
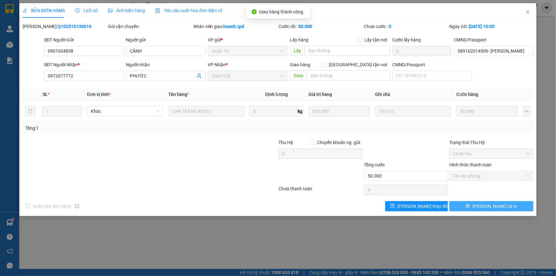
drag, startPoint x: 484, startPoint y: 202, endPoint x: 456, endPoint y: 173, distance: 40.3
click at [484, 201] on button "[PERSON_NAME] và In" at bounding box center [491, 206] width 84 height 10
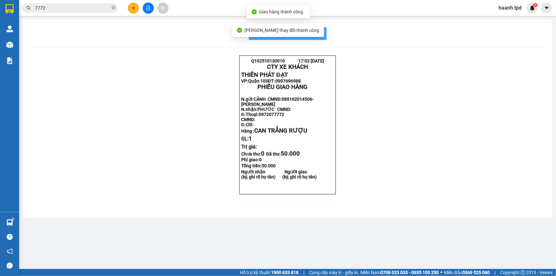
click at [317, 30] on span "In mẫu biên lai tự cấu hình" at bounding box center [291, 33] width 60 height 8
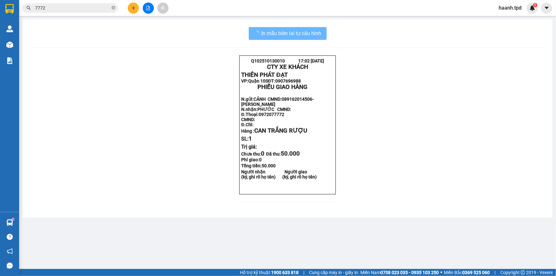
drag, startPoint x: 333, startPoint y: 68, endPoint x: 424, endPoint y: 236, distance: 191.2
click at [424, 217] on div "In mẫu biên lai tự cấu hình Q102510130010 17:02 [DATE] CTY XE KHÁCH THIÊN PHÁT…" at bounding box center [287, 118] width 529 height 198
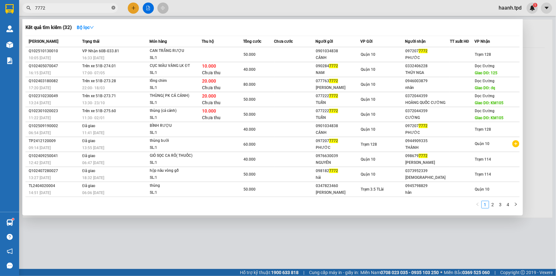
click at [114, 9] on icon "close-circle" at bounding box center [113, 8] width 4 height 4
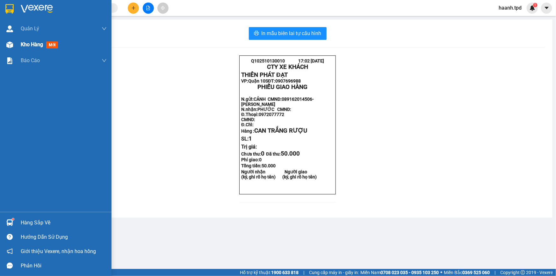
click at [31, 47] on span "Kho hàng" at bounding box center [32, 44] width 22 height 6
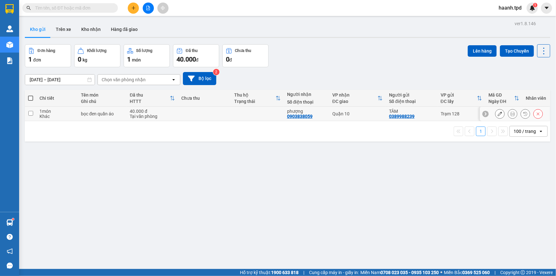
click at [169, 116] on div "Tại văn phòng" at bounding box center [152, 116] width 45 height 5
checkbox input "true"
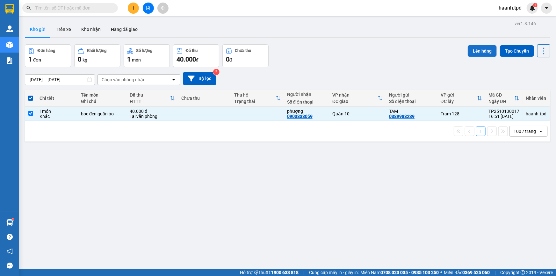
click at [472, 52] on button "Lên hàng" at bounding box center [481, 50] width 29 height 11
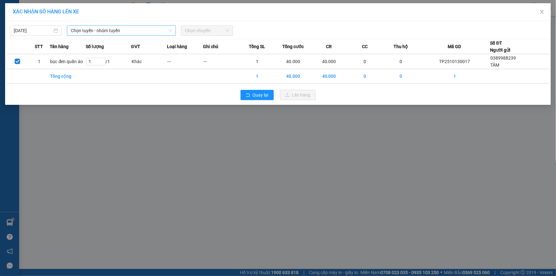
click at [126, 29] on span "Chọn tuyến - nhóm tuyến" at bounding box center [121, 31] width 101 height 10
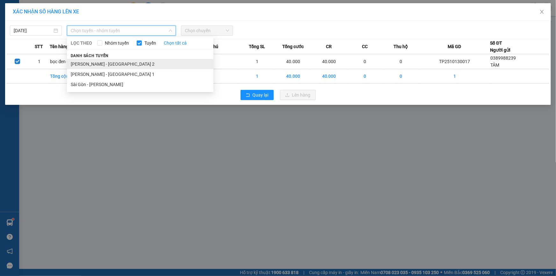
click at [109, 64] on li "[PERSON_NAME] - [GEOGRAPHIC_DATA] 2" at bounding box center [140, 64] width 146 height 10
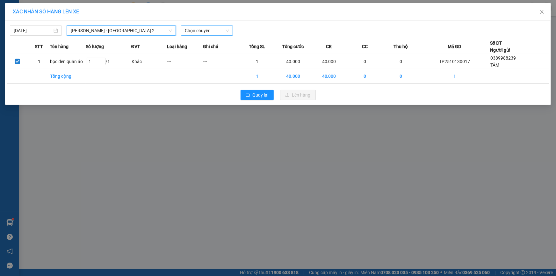
click at [200, 31] on span "Chọn chuyến" at bounding box center [207, 31] width 44 height 10
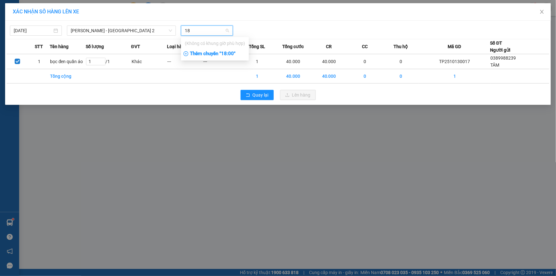
type input "18"
click at [239, 50] on div "Thêm chuyến " 18:00 "" at bounding box center [215, 53] width 68 height 11
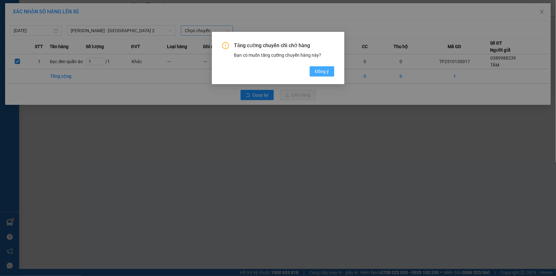
click at [321, 75] on button "Đồng ý" at bounding box center [321, 71] width 24 height 10
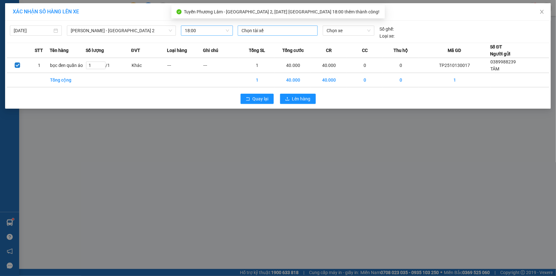
click at [261, 34] on div at bounding box center [277, 31] width 77 height 8
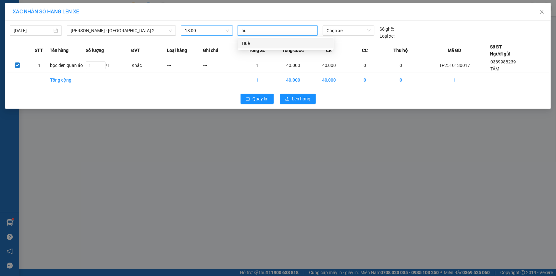
type input "huê"
click at [261, 39] on div "Huê" at bounding box center [286, 43] width 96 height 10
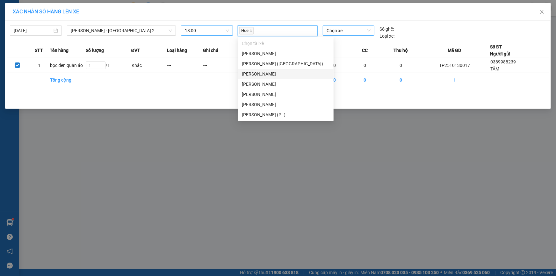
click at [341, 33] on span "Chọn xe" at bounding box center [348, 31] width 44 height 10
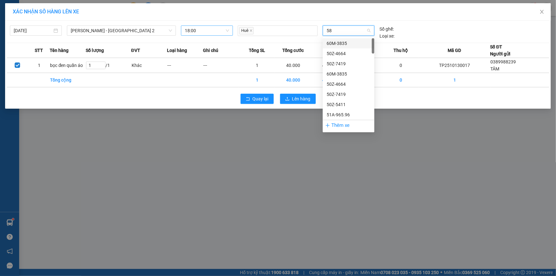
type input "587"
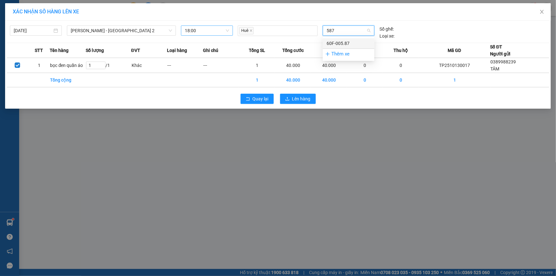
click at [346, 41] on div "60F-005.87" at bounding box center [348, 43] width 44 height 7
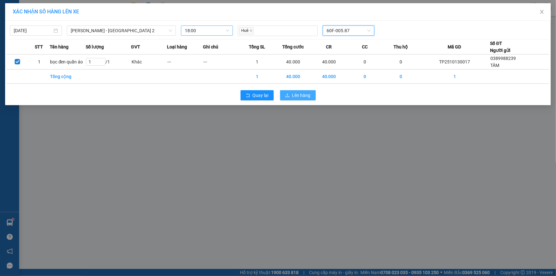
click at [294, 94] on span "Lên hàng" at bounding box center [301, 95] width 18 height 7
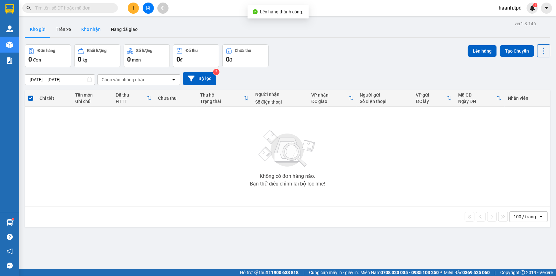
click at [89, 26] on button "Kho nhận" at bounding box center [91, 29] width 30 height 15
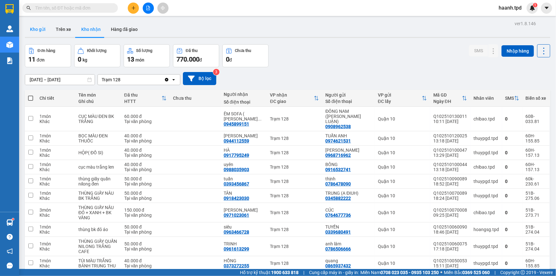
click at [37, 32] on button "Kho gửi" at bounding box center [38, 29] width 26 height 15
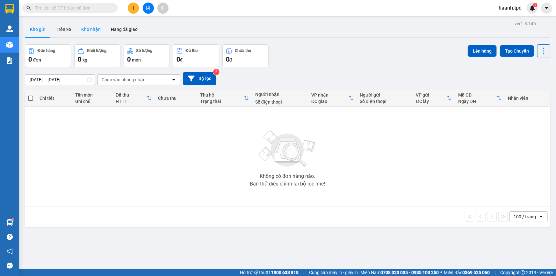
click at [82, 22] on button "Kho nhận" at bounding box center [91, 29] width 30 height 15
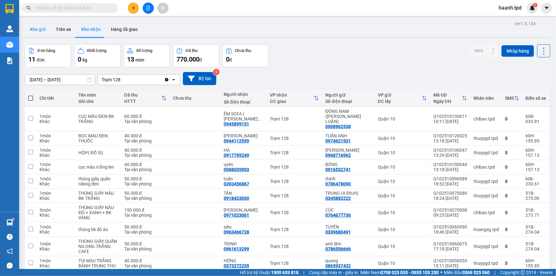
click at [46, 26] on button "Kho gửi" at bounding box center [38, 29] width 26 height 15
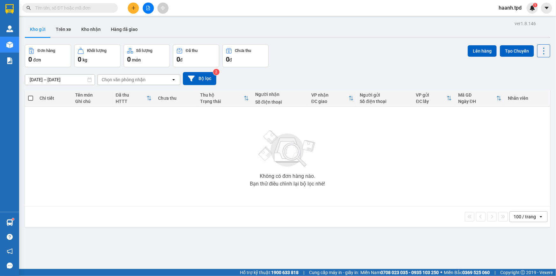
drag, startPoint x: 184, startPoint y: 123, endPoint x: 156, endPoint y: 45, distance: 83.3
click at [183, 123] on div "Không có đơn hàng nào. Bạn thử điều chỉnh lại bộ lọc nhé!" at bounding box center [287, 157] width 519 height 96
click at [100, 32] on button "Kho nhận" at bounding box center [91, 29] width 30 height 15
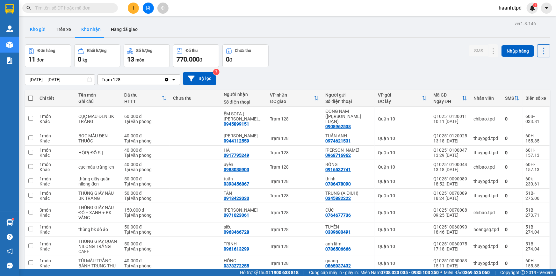
click at [42, 32] on button "Kho gửi" at bounding box center [38, 29] width 26 height 15
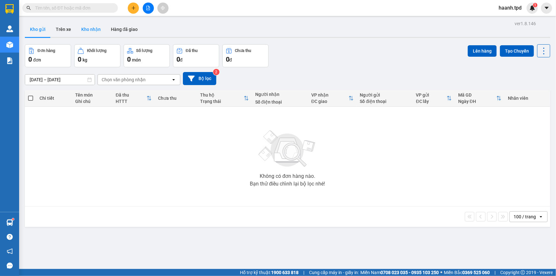
click at [76, 31] on button "Kho nhận" at bounding box center [91, 29] width 30 height 15
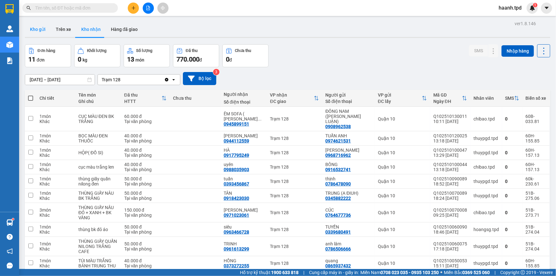
click at [31, 27] on button "Kho gửi" at bounding box center [38, 29] width 26 height 15
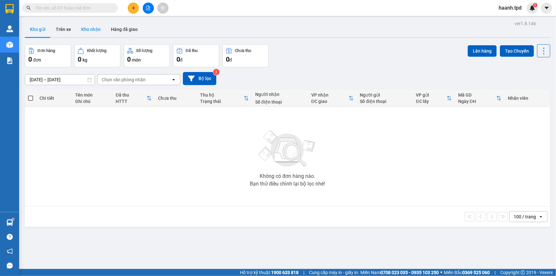
click at [100, 30] on button "Kho nhận" at bounding box center [91, 29] width 30 height 15
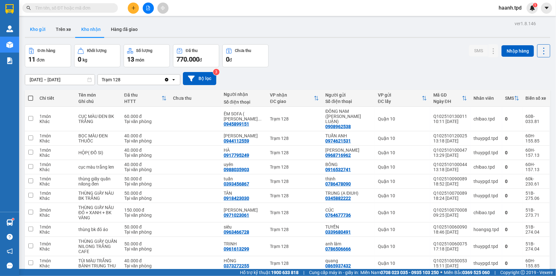
click at [39, 30] on button "Kho gửi" at bounding box center [38, 29] width 26 height 15
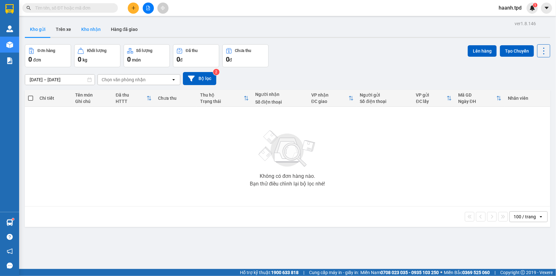
click at [85, 25] on button "Kho nhận" at bounding box center [91, 29] width 30 height 15
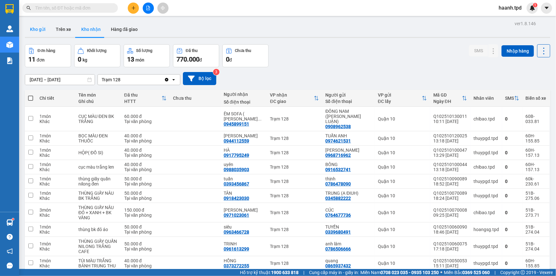
click at [42, 32] on button "Kho gửi" at bounding box center [38, 29] width 26 height 15
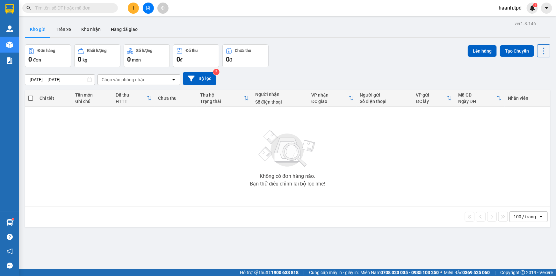
click at [523, 216] on div "100 / trang" at bounding box center [524, 216] width 22 height 6
click at [284, 118] on div "Không có đơn hàng nào. Bạn thử điều chỉnh lại bộ lọc nhé!" at bounding box center [287, 157] width 519 height 96
drag, startPoint x: 90, startPoint y: 30, endPoint x: 91, endPoint y: 36, distance: 6.1
click at [91, 36] on button "Kho nhận" at bounding box center [91, 29] width 30 height 15
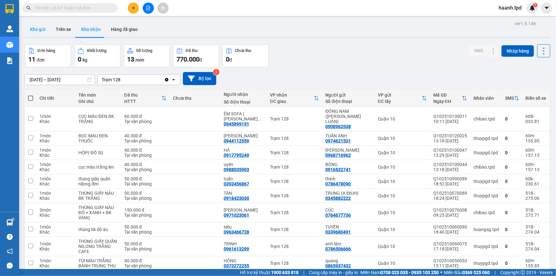
click at [38, 31] on button "Kho gửi" at bounding box center [38, 29] width 26 height 15
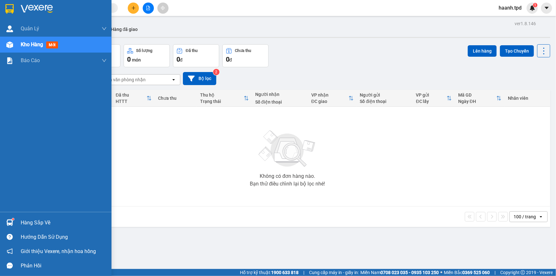
click at [19, 223] on div "Hàng sắp về" at bounding box center [55, 222] width 111 height 14
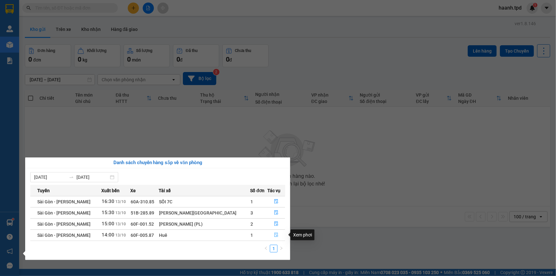
click at [270, 231] on button "button" at bounding box center [275, 235] width 17 height 10
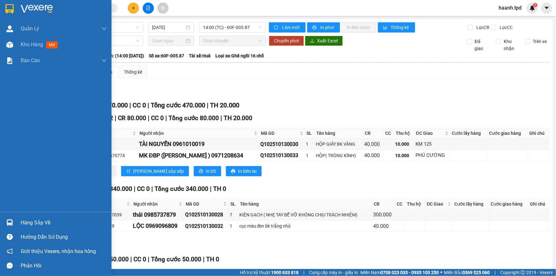
click at [29, 223] on div "Hàng sắp về" at bounding box center [64, 223] width 86 height 10
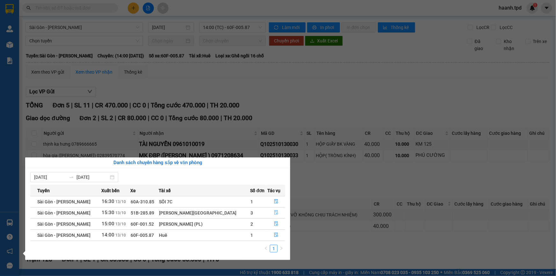
click at [274, 213] on icon "file-done" at bounding box center [276, 212] width 4 height 4
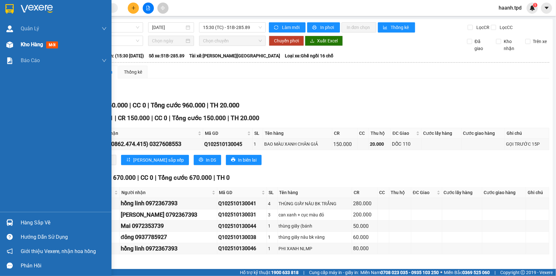
click at [24, 42] on span "Kho hàng" at bounding box center [32, 44] width 22 height 6
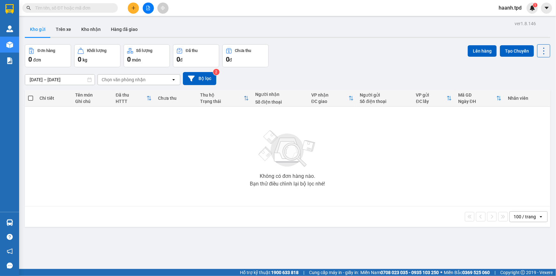
click at [61, 7] on input "text" at bounding box center [72, 7] width 75 height 7
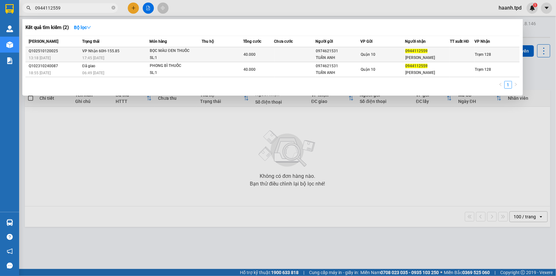
type input "0944112559"
click at [385, 54] on div "Quận 10" at bounding box center [382, 54] width 44 height 7
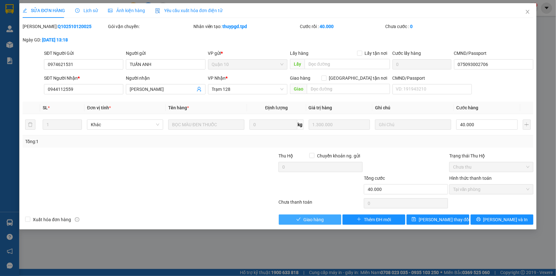
click at [315, 221] on span "Giao hàng" at bounding box center [313, 219] width 20 height 7
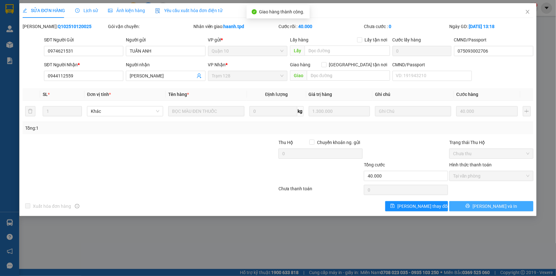
click at [498, 205] on span "[PERSON_NAME] và In" at bounding box center [494, 205] width 45 height 7
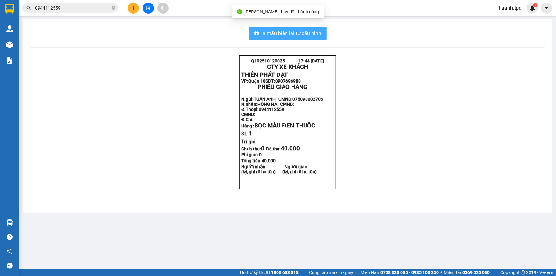
click at [311, 33] on span "In mẫu biên lai tự cấu hình" at bounding box center [291, 33] width 60 height 8
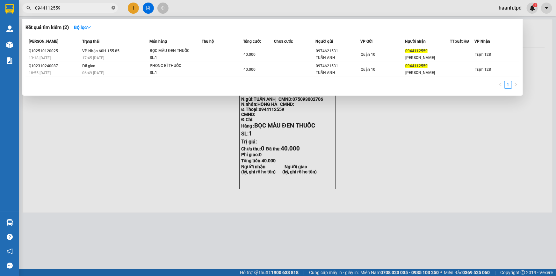
click at [113, 9] on icon "close-circle" at bounding box center [113, 8] width 4 height 4
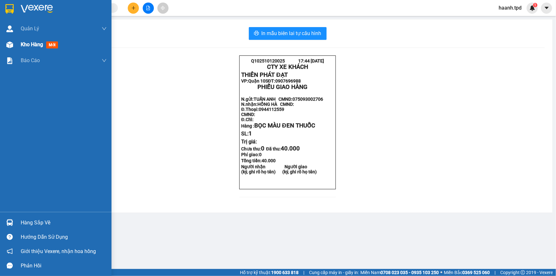
click at [35, 43] on span "Kho hàng" at bounding box center [32, 44] width 22 height 6
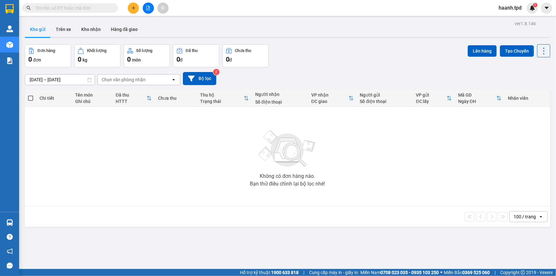
click at [151, 6] on button at bounding box center [148, 8] width 11 height 11
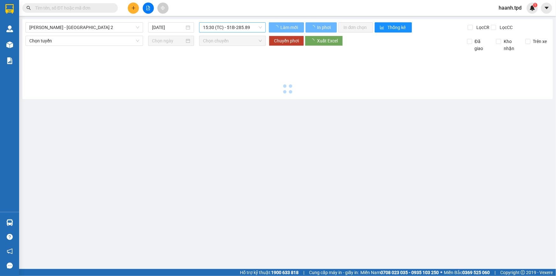
click at [232, 30] on span "15:30 (TC) - 51B-285.89" at bounding box center [232, 28] width 59 height 10
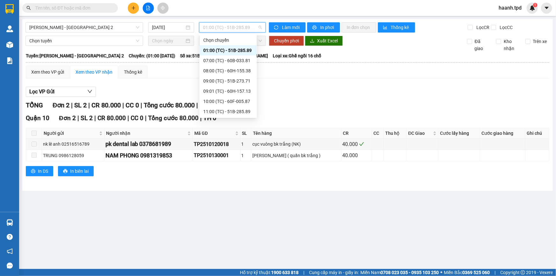
drag, startPoint x: 226, startPoint y: 113, endPoint x: 248, endPoint y: 113, distance: 21.3
click at [226, 189] on div "18:00 (TC) - 60F-005.87" at bounding box center [228, 192] width 50 height 7
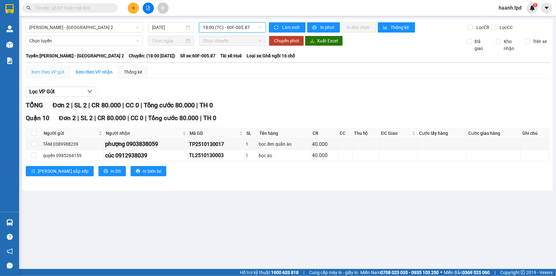
click at [63, 68] on div "Xem theo VP gửi" at bounding box center [48, 72] width 44 height 13
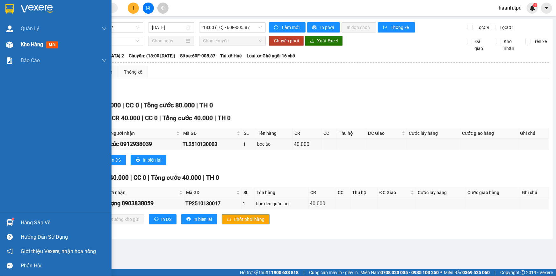
click at [16, 48] on div "Kho hàng mới" at bounding box center [55, 45] width 111 height 16
click at [16, 46] on div "Kho hàng mới" at bounding box center [55, 45] width 111 height 16
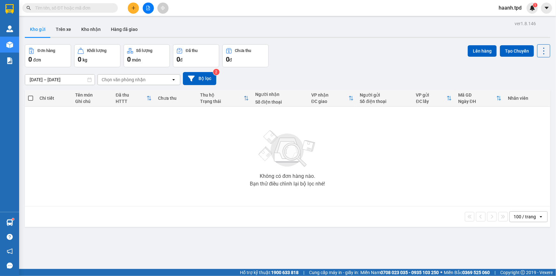
click at [102, 9] on input "text" at bounding box center [72, 7] width 75 height 7
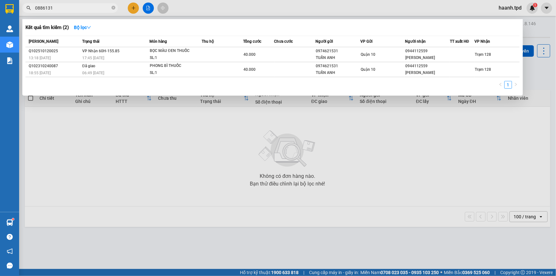
type input "0886131"
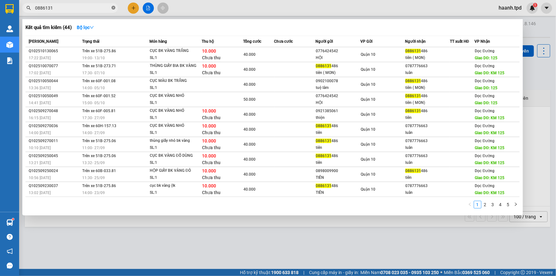
click at [114, 7] on icon "close-circle" at bounding box center [113, 8] width 4 height 4
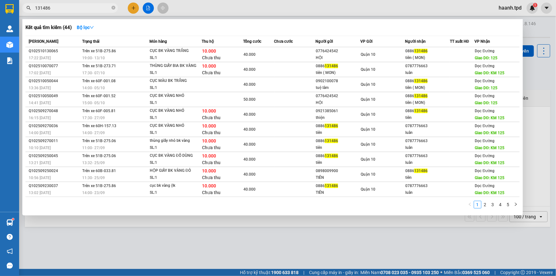
type input "131486"
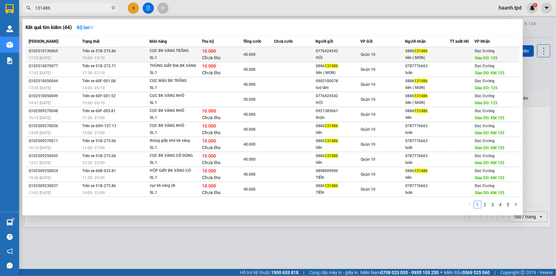
click at [124, 53] on td "Trên xe 51B-275.86 19:00 [DATE]" at bounding box center [115, 54] width 69 height 15
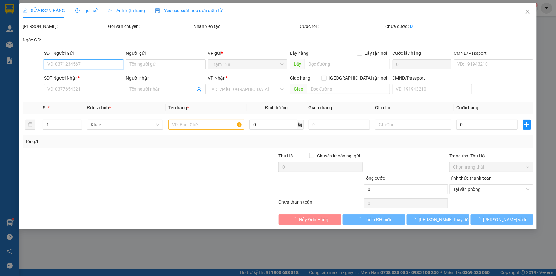
type input "0776424542"
type input "HỘI"
type input "0886131486"
type input "tiên ( MON)"
type input "125"
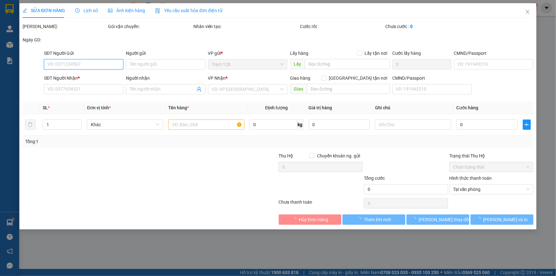
type input "10.000"
type input "40.000"
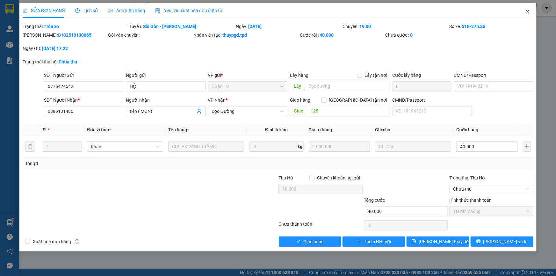
click at [525, 11] on icon "close" at bounding box center [527, 11] width 5 height 5
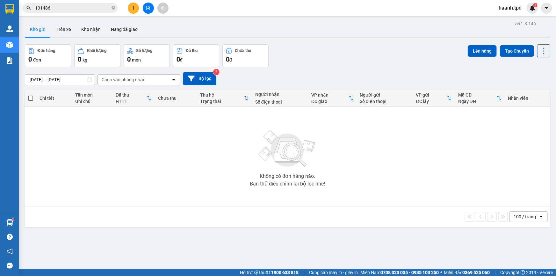
click at [66, 11] on input "131486" at bounding box center [72, 7] width 75 height 7
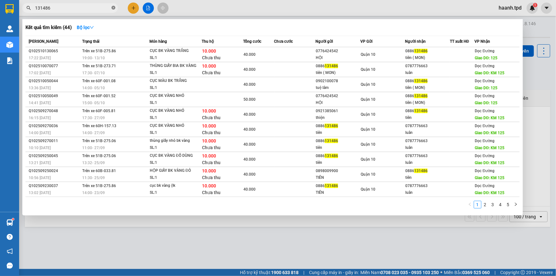
click at [113, 9] on icon "close-circle" at bounding box center [113, 8] width 4 height 4
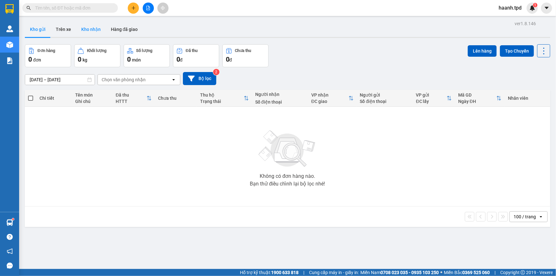
click at [90, 27] on button "Kho nhận" at bounding box center [91, 29] width 30 height 15
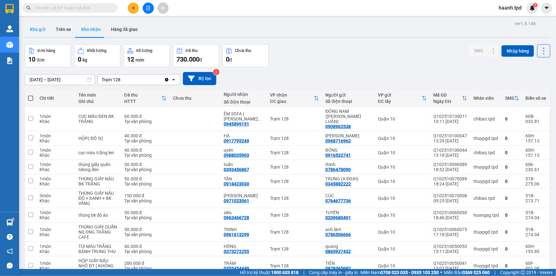
click at [35, 32] on button "Kho gửi" at bounding box center [38, 29] width 26 height 15
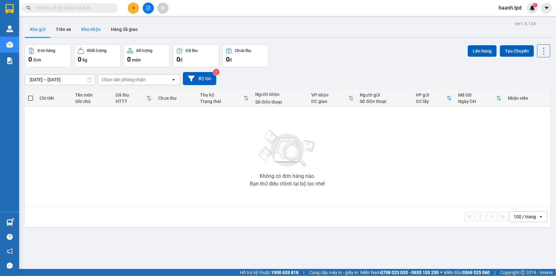
click at [86, 28] on button "Kho nhận" at bounding box center [91, 29] width 30 height 15
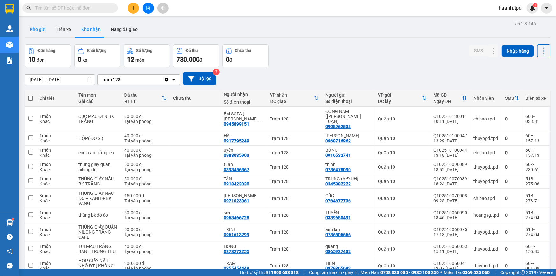
click at [45, 28] on button "Kho gửi" at bounding box center [38, 29] width 26 height 15
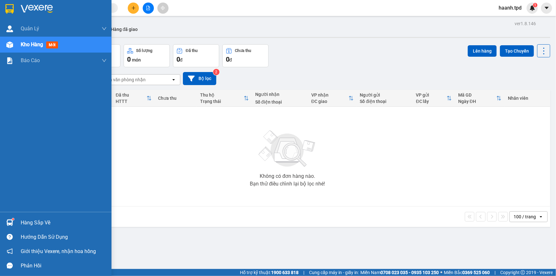
click at [25, 223] on div "Hàng sắp về" at bounding box center [64, 223] width 86 height 10
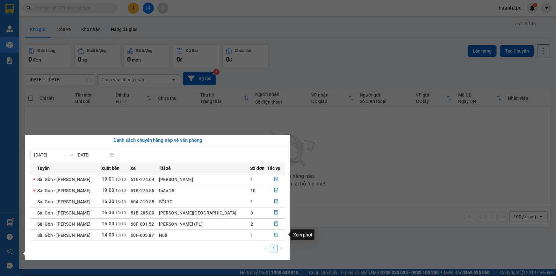
click at [274, 232] on icon "file-done" at bounding box center [276, 234] width 4 height 4
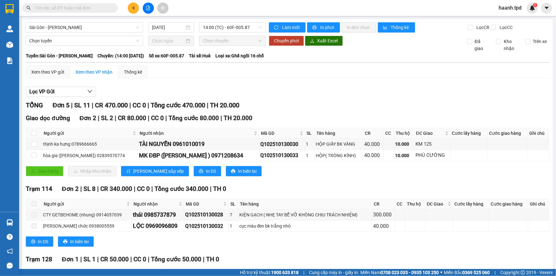
drag, startPoint x: 34, startPoint y: 228, endPoint x: 50, endPoint y: 246, distance: 23.7
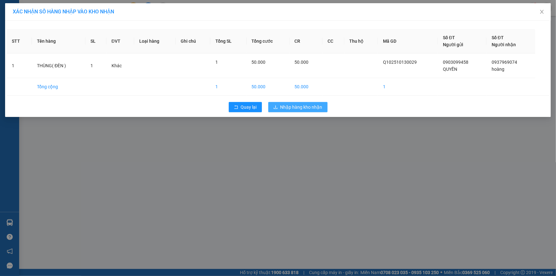
click at [295, 103] on span "Nhập hàng kho nhận" at bounding box center [301, 106] width 42 height 7
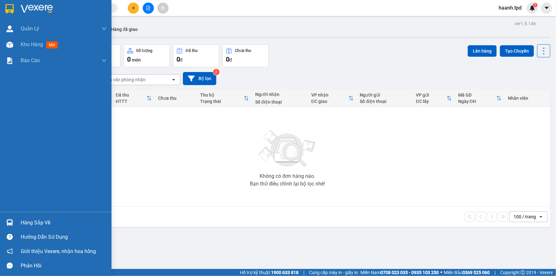
click at [29, 219] on div "Hàng sắp về" at bounding box center [64, 223] width 86 height 10
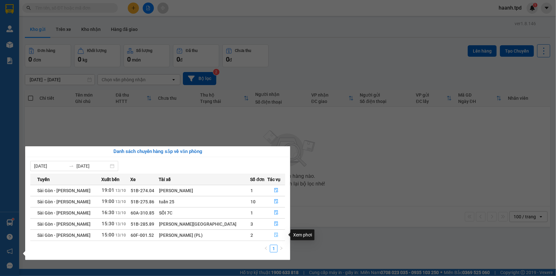
click at [270, 232] on button "button" at bounding box center [275, 235] width 17 height 10
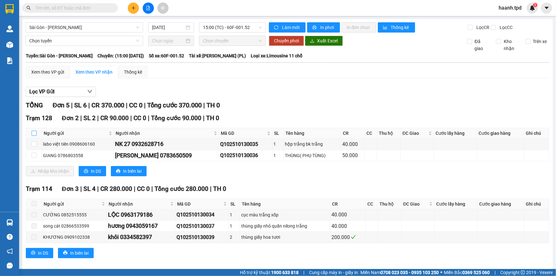
click at [34, 131] on input "checkbox" at bounding box center [34, 133] width 5 height 5
checkbox input "true"
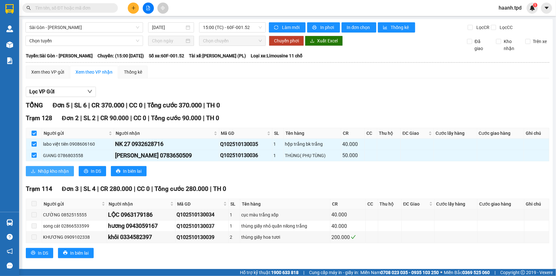
click at [54, 167] on span "Nhập kho nhận" at bounding box center [53, 170] width 31 height 7
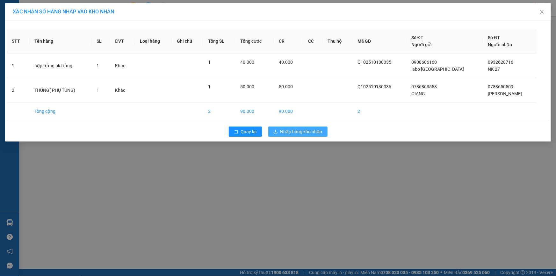
click at [283, 130] on span "Nhập hàng kho nhận" at bounding box center [301, 131] width 42 height 7
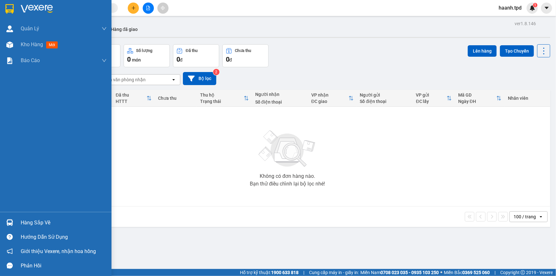
click at [36, 221] on div "Hàng sắp về" at bounding box center [64, 223] width 86 height 10
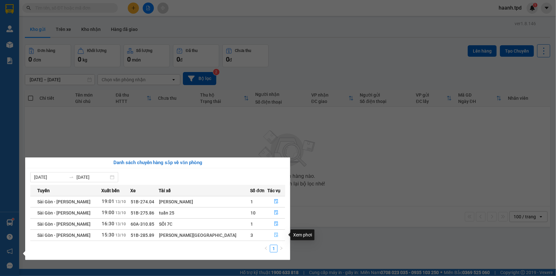
click at [274, 233] on icon "file-done" at bounding box center [276, 234] width 4 height 4
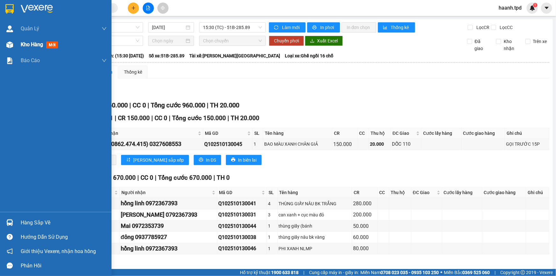
click at [29, 42] on span "Kho hàng" at bounding box center [32, 44] width 22 height 6
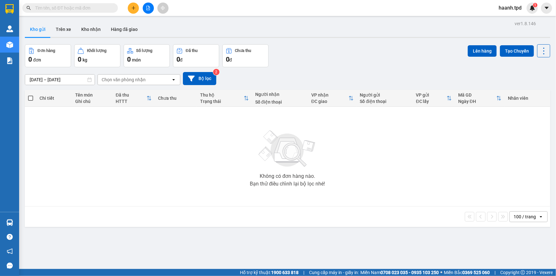
click at [274, 163] on img at bounding box center [287, 148] width 64 height 45
click at [93, 31] on button "Kho nhận" at bounding box center [91, 29] width 30 height 15
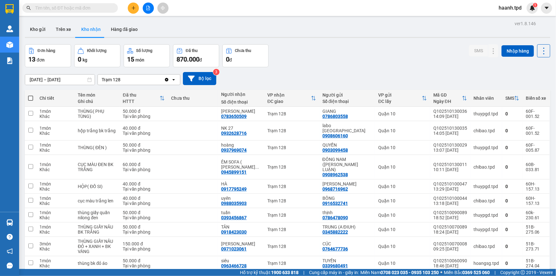
drag, startPoint x: 345, startPoint y: 86, endPoint x: 280, endPoint y: 84, distance: 65.0
click at [337, 85] on div "[DATE] – [DATE] Press the down arrow key to interact with the calendar and sele…" at bounding box center [287, 78] width 525 height 23
click at [44, 31] on button "Kho gửi" at bounding box center [38, 29] width 26 height 15
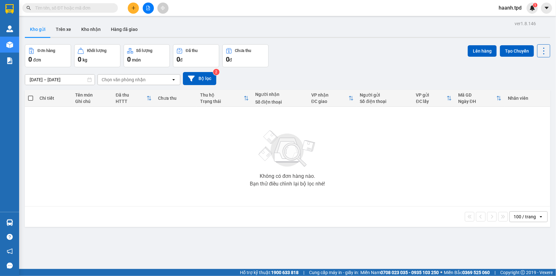
click at [132, 10] on button at bounding box center [133, 8] width 11 height 11
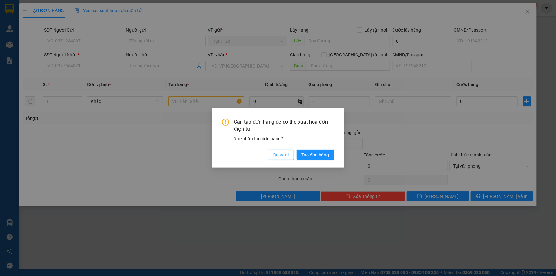
click at [278, 152] on span "Quay lại" at bounding box center [281, 154] width 16 height 7
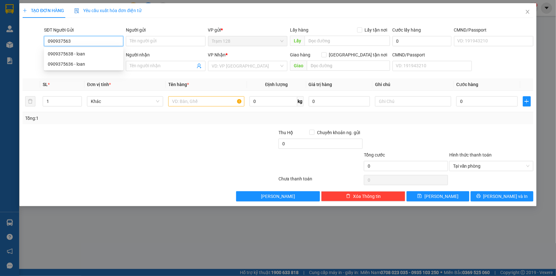
type input "0909375638"
click at [113, 57] on div "0909375638 - loan" at bounding box center [83, 54] width 79 height 10
type input "loan"
type input "0936142466"
type input "kha"
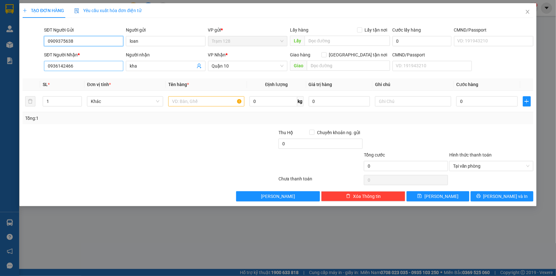
type input "0909375638"
drag, startPoint x: 95, startPoint y: 66, endPoint x: 34, endPoint y: 71, distance: 60.7
click at [34, 71] on div "SĐT Người Nhận * 0936142466 Người nhận kha VP Nhận * [GEOGRAPHIC_DATA] tận nơi …" at bounding box center [278, 62] width 512 height 22
click at [83, 81] on div "0902702279 - oanh" at bounding box center [84, 78] width 72 height 7
type input "0902702279"
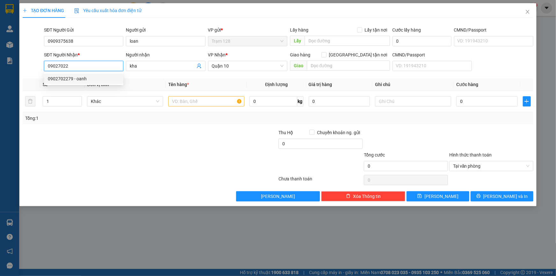
type input "oanh"
type input "0902702279"
click at [193, 104] on input "text" at bounding box center [206, 101] width 76 height 10
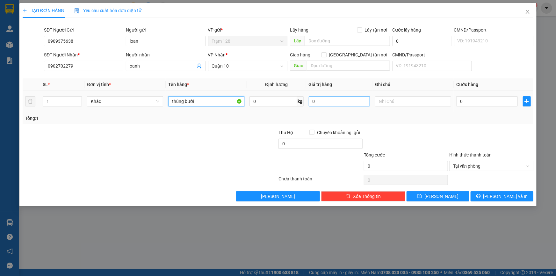
type input "thùng bưởi"
click at [337, 100] on input "0" at bounding box center [339, 101] width 61 height 10
type input "500.000"
click at [467, 99] on input "0" at bounding box center [486, 101] width 61 height 10
type input "5"
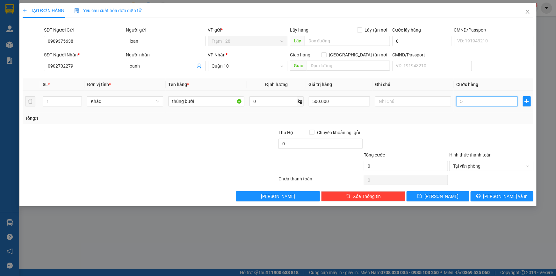
type input "5"
click at [480, 197] on icon "printer" at bounding box center [478, 196] width 4 height 4
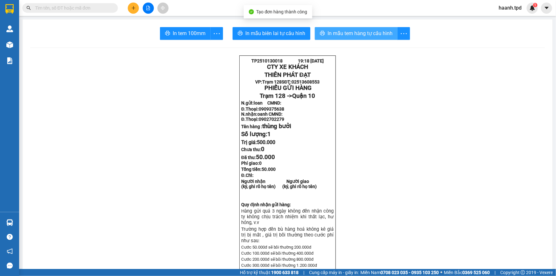
click at [346, 32] on span "In mẫu tem hàng tự cấu hình" at bounding box center [359, 33] width 65 height 8
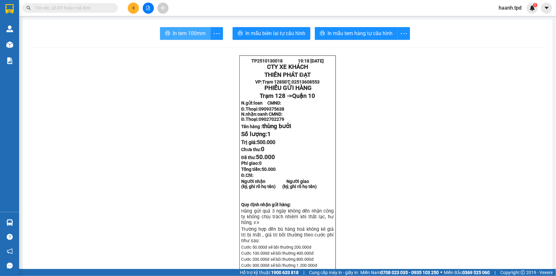
click at [180, 32] on span "In tem 100mm" at bounding box center [189, 33] width 33 height 8
click at [87, 6] on input "text" at bounding box center [72, 7] width 75 height 7
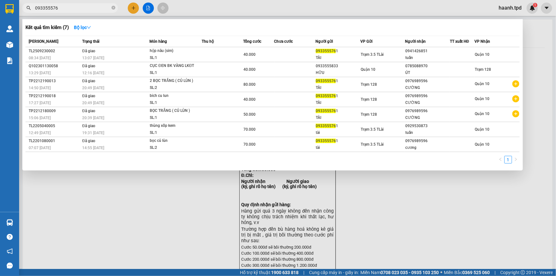
type input "0933555761"
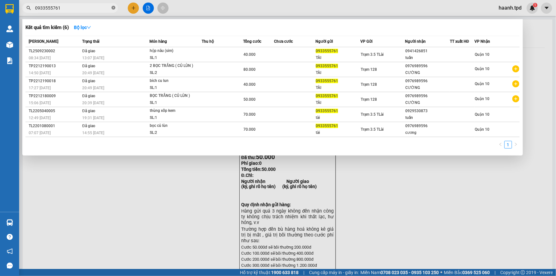
click at [115, 9] on icon "close-circle" at bounding box center [113, 8] width 4 height 4
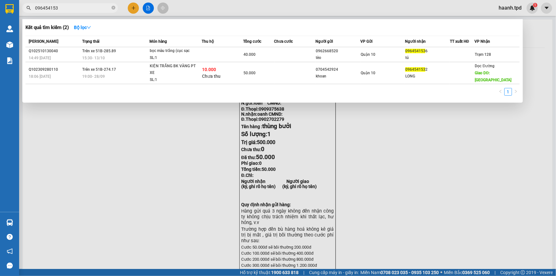
type input "0964541536"
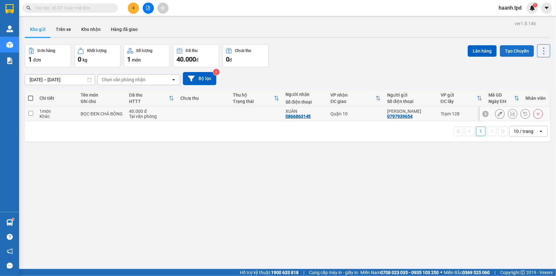
drag, startPoint x: 0, startPoint y: 0, endPoint x: 520, endPoint y: 52, distance: 522.5
click at [172, 113] on div "40.000 đ" at bounding box center [151, 111] width 45 height 5
checkbox input "true"
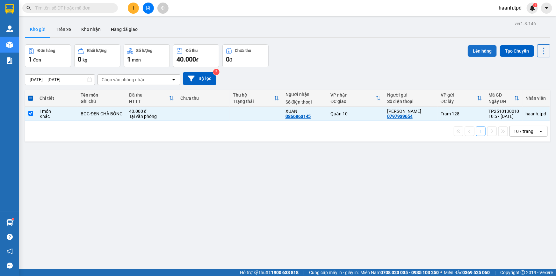
click at [481, 51] on button "Lên hàng" at bounding box center [481, 50] width 29 height 11
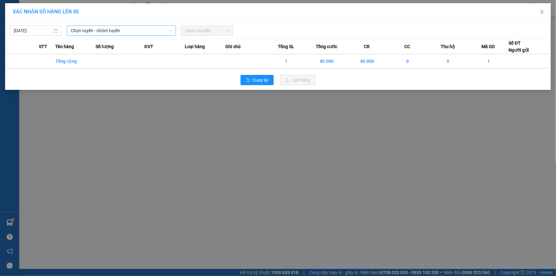
click at [127, 34] on span "Chọn tuyến - nhóm tuyến" at bounding box center [121, 31] width 101 height 10
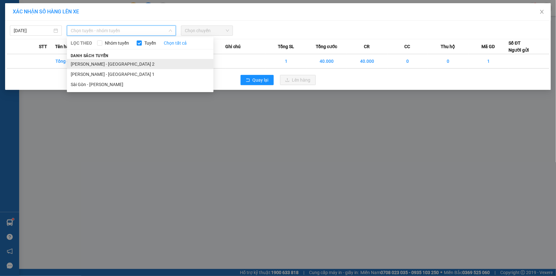
click at [100, 63] on li "[PERSON_NAME] - [GEOGRAPHIC_DATA] 2" at bounding box center [140, 64] width 146 height 10
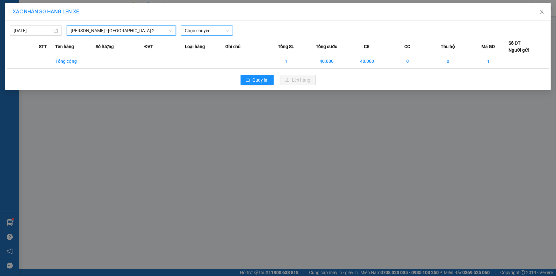
drag, startPoint x: 194, startPoint y: 31, endPoint x: 198, endPoint y: 36, distance: 5.9
click at [194, 31] on span "Chọn chuyến" at bounding box center [207, 31] width 44 height 10
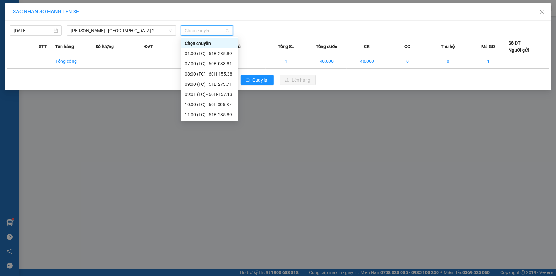
scroll to position [81, 0]
click at [216, 115] on div "18:00 (TC) - 60F-005.87" at bounding box center [210, 114] width 50 height 7
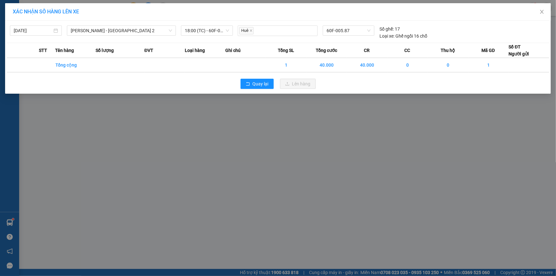
click at [108, 143] on div "XÁC NHẬN SỐ HÀNG LÊN XE 13/10/2025 Phương Lâm - Sài Gòn 2 LỌC THEO Nhóm tuyến T…" at bounding box center [278, 138] width 556 height 276
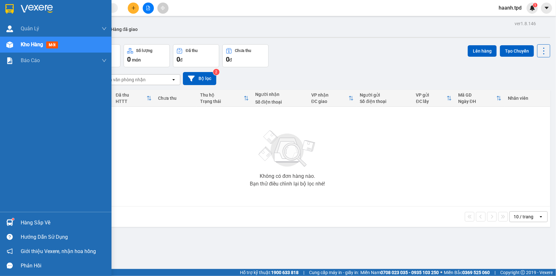
click at [40, 225] on div "Hàng sắp về" at bounding box center [64, 223] width 86 height 10
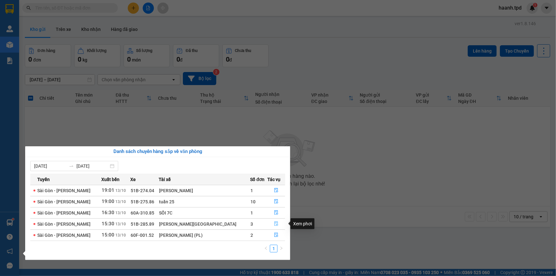
click at [274, 224] on icon "file-done" at bounding box center [276, 223] width 4 height 4
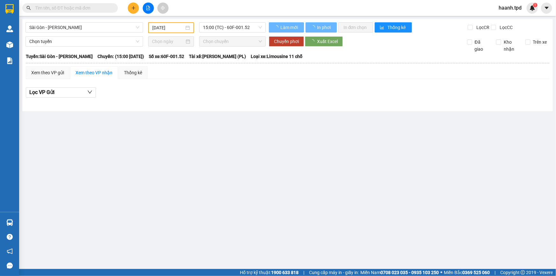
type input "[DATE]"
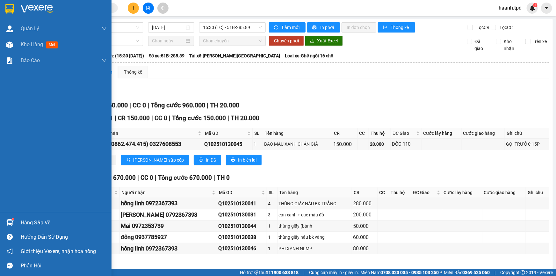
click at [29, 224] on div "Hàng sắp về" at bounding box center [64, 223] width 86 height 10
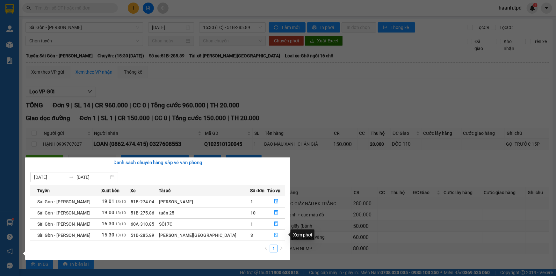
click at [274, 234] on icon "file-done" at bounding box center [276, 234] width 4 height 4
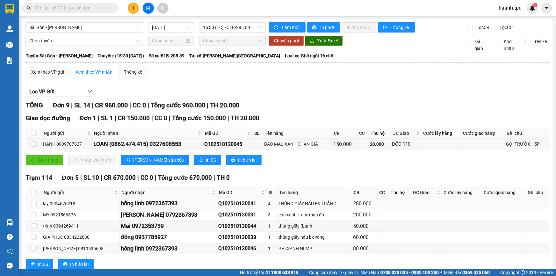
scroll to position [87, 0]
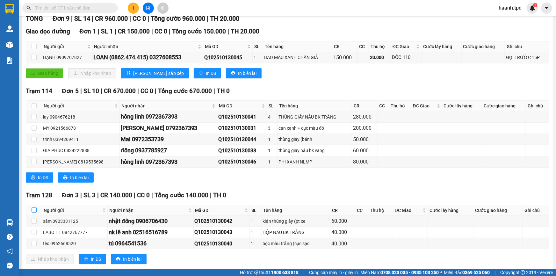
click at [36, 207] on input "checkbox" at bounding box center [34, 209] width 5 height 5
checkbox input "true"
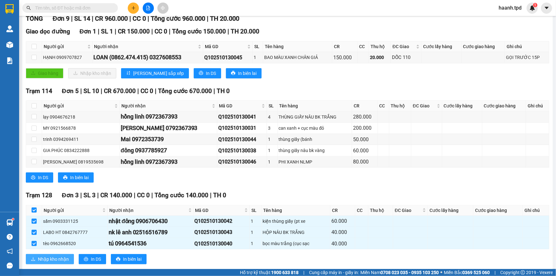
click at [57, 256] on span "Nhập kho nhận" at bounding box center [53, 258] width 31 height 7
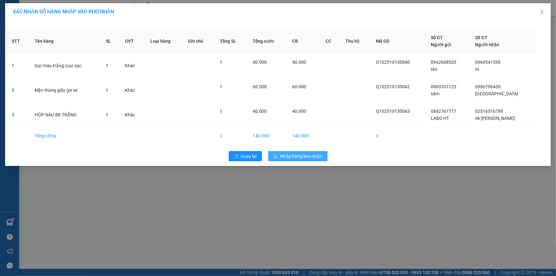
click at [290, 155] on span "Nhập hàng kho nhận" at bounding box center [301, 156] width 42 height 7
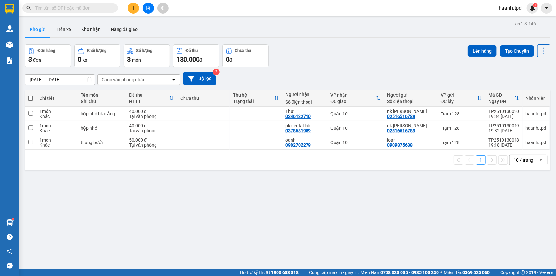
click at [84, 9] on input "text" at bounding box center [72, 7] width 75 height 7
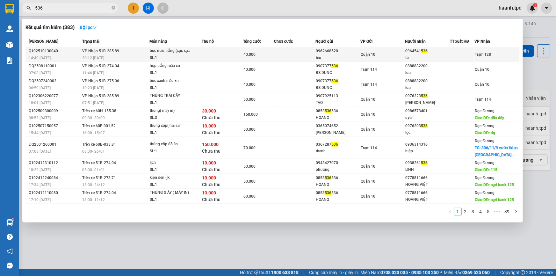
type input "536"
click at [392, 55] on div "Quận 10" at bounding box center [382, 54] width 44 height 7
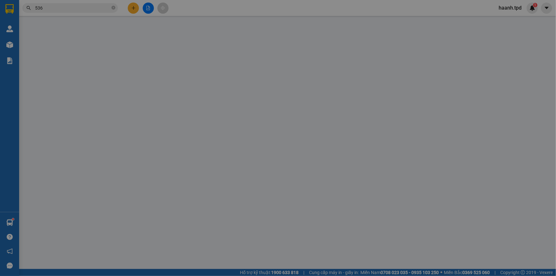
type input "0962668520"
type input "tèo"
type input "051099006295"
type input "0964541536"
type input "tú"
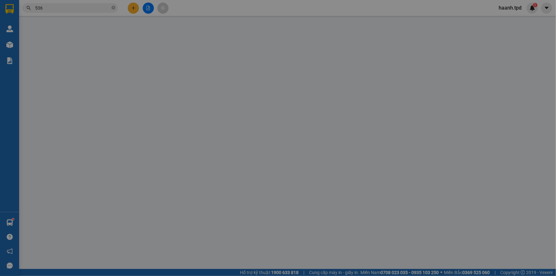
type input "40.000"
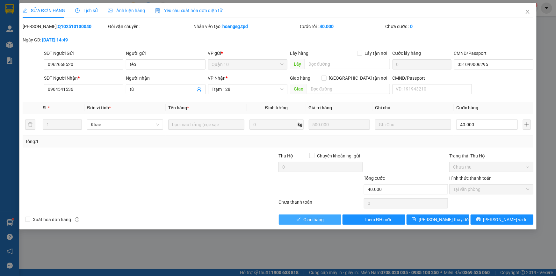
click at [314, 220] on span "Giao hàng" at bounding box center [313, 219] width 20 height 7
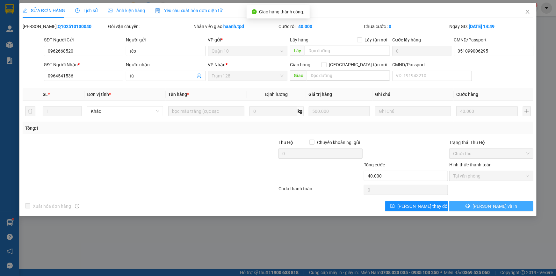
click at [487, 209] on span "[PERSON_NAME] và In" at bounding box center [494, 205] width 45 height 7
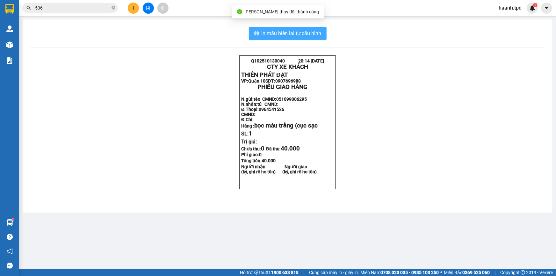
click at [299, 32] on span "In mẫu biên lai tự cấu hình" at bounding box center [291, 33] width 60 height 8
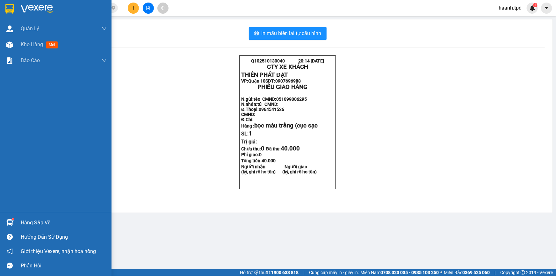
click at [12, 221] on img at bounding box center [9, 222] width 7 height 7
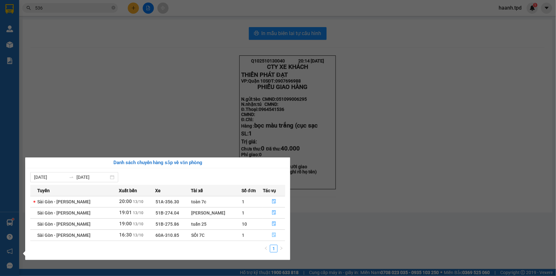
click at [272, 235] on icon "file-done" at bounding box center [274, 234] width 4 height 4
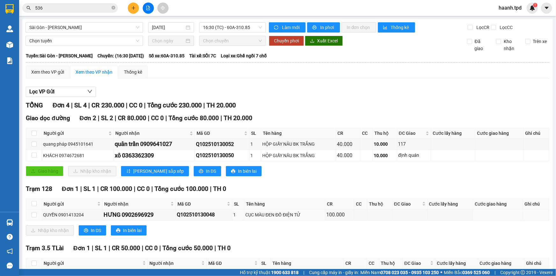
scroll to position [43, 0]
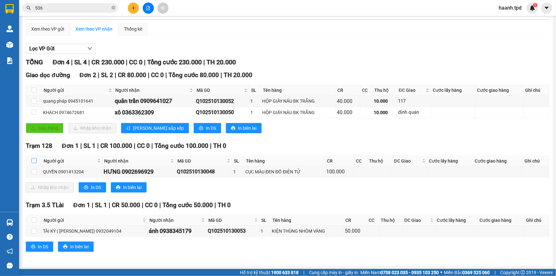
click at [35, 160] on input "checkbox" at bounding box center [34, 160] width 5 height 5
checkbox input "true"
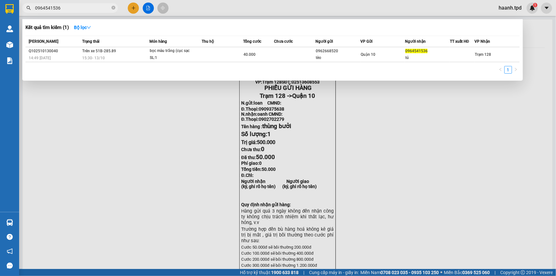
type input "0964541536"
click at [113, 7] on icon "close-circle" at bounding box center [113, 8] width 4 height 4
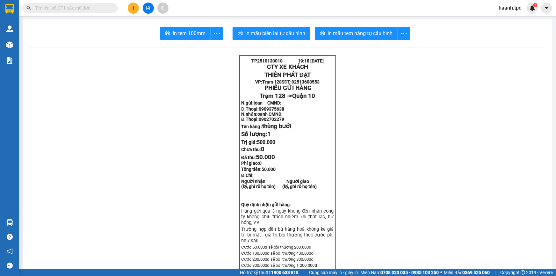
click at [140, 6] on div at bounding box center [148, 8] width 48 height 11
click at [130, 8] on button at bounding box center [133, 8] width 11 height 11
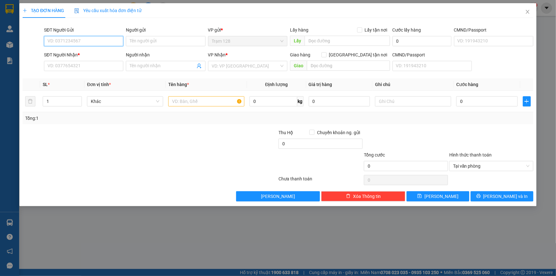
click at [91, 41] on input "SĐT Người Gửi" at bounding box center [83, 41] width 79 height 10
click at [90, 53] on div "02516516789 - nk lê anh" at bounding box center [84, 53] width 72 height 7
type input "02516516789"
type input "nk lê anh"
type input "0378681989"
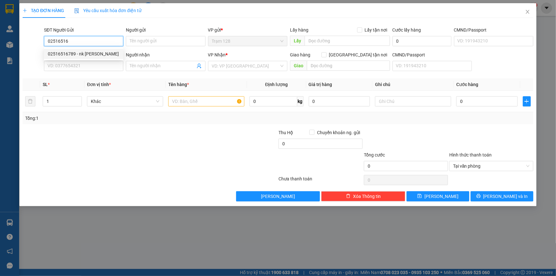
type input "pk dental lab"
type input "051186000043"
type input "02516516789"
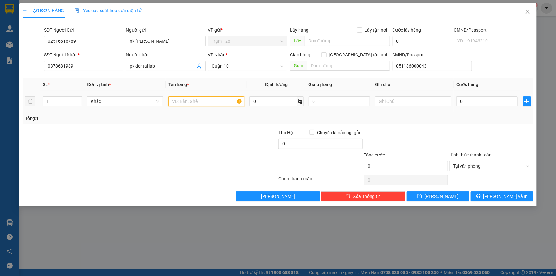
click at [181, 104] on input "text" at bounding box center [206, 101] width 76 height 10
type input "hộp nhỏ"
click at [338, 104] on input "0" at bounding box center [339, 101] width 61 height 10
type input "500.000"
click at [475, 103] on input "0" at bounding box center [486, 101] width 61 height 10
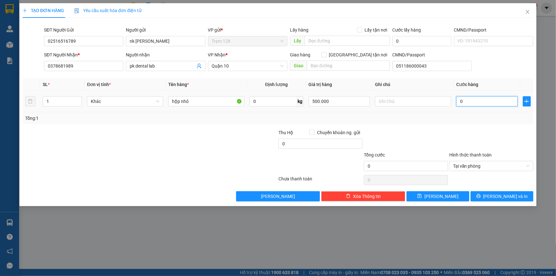
type input "4"
type input "40"
type input "400"
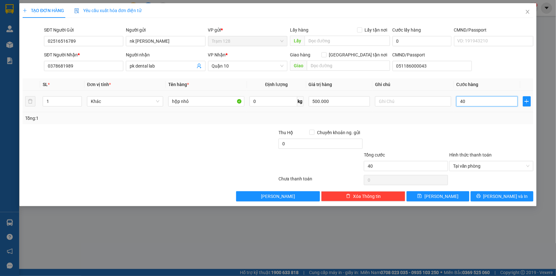
type input "400"
type input "4.000"
type input "40.000"
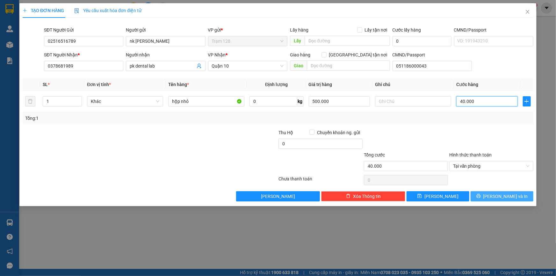
type input "40.000"
click at [497, 196] on span "[PERSON_NAME] và In" at bounding box center [505, 196] width 45 height 7
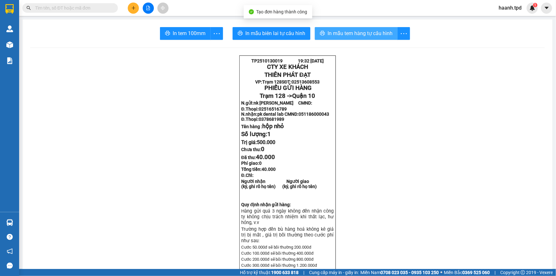
click at [357, 29] on span "In mẫu tem hàng tự cấu hình" at bounding box center [359, 33] width 65 height 8
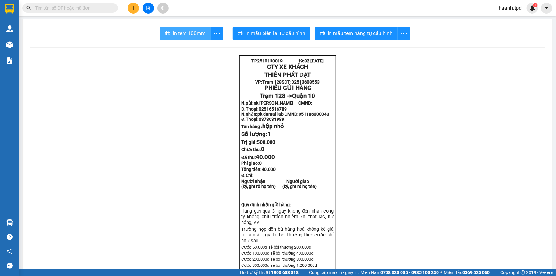
click at [173, 32] on span "In tem 100mm" at bounding box center [189, 33] width 33 height 8
click at [134, 7] on icon "plus" at bounding box center [133, 8] width 4 height 4
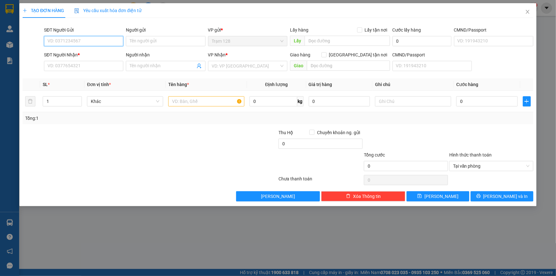
click at [99, 44] on input "SĐT Người Gửi" at bounding box center [83, 41] width 79 height 10
click at [100, 57] on div "02516516789 - nk lê anh" at bounding box center [84, 53] width 72 height 7
type input "02516516789"
type input "nk lê anh"
type input "0378681989"
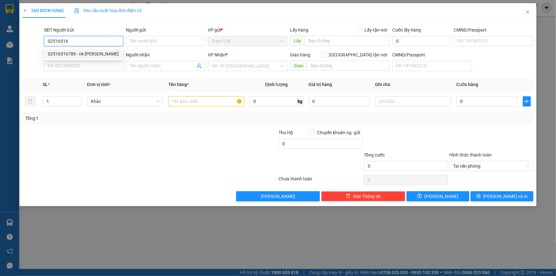
type input "pk dental lab"
type input "051186000043"
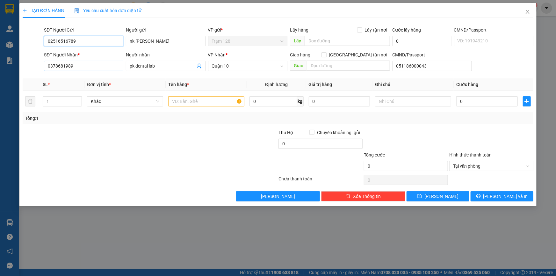
type input "02516516789"
click at [44, 73] on body "Kết quả tìm kiếm ( 1 ) Bộ lọc Mã ĐH Trạng thái Món hàng Thu hộ Tổng cước Chưa c…" at bounding box center [278, 138] width 556 height 276
type input "0346132270"
drag, startPoint x: 180, startPoint y: 66, endPoint x: 117, endPoint y: 58, distance: 64.1
click at [117, 58] on div "SĐT Người Nhận * 0346132270 Người nhận pk dental lab VP Nhận * Quận 10 Giao hàn…" at bounding box center [289, 62] width 492 height 22
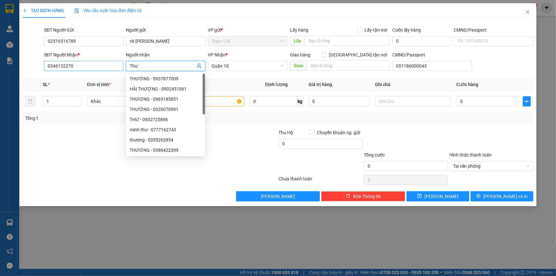
type input "Thư"
click at [76, 66] on input "0346132270" at bounding box center [83, 66] width 79 height 10
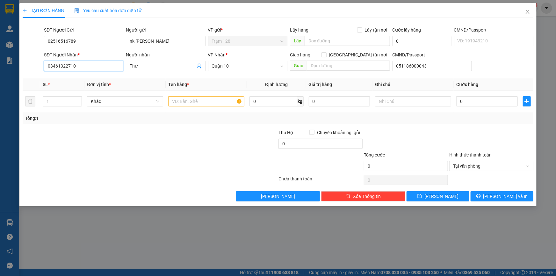
click at [66, 65] on input "03461322710" at bounding box center [83, 66] width 79 height 10
click at [86, 67] on input "0346132710" at bounding box center [83, 66] width 79 height 10
type input "0346132710"
click at [217, 97] on input "text" at bounding box center [206, 101] width 76 height 10
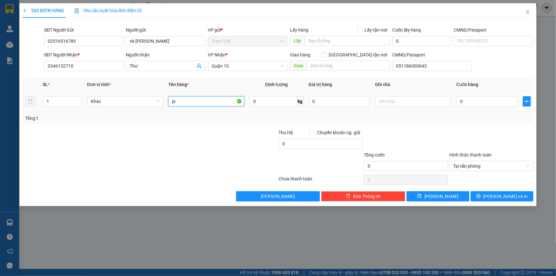
type input "j"
type input "hộp nhỏ bk trắng"
click at [354, 103] on input "0" at bounding box center [339, 101] width 61 height 10
click at [472, 99] on input "0" at bounding box center [486, 101] width 61 height 10
type input "500.000"
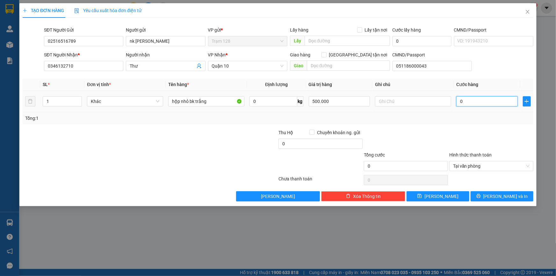
type input "4"
type input "40"
type input "400"
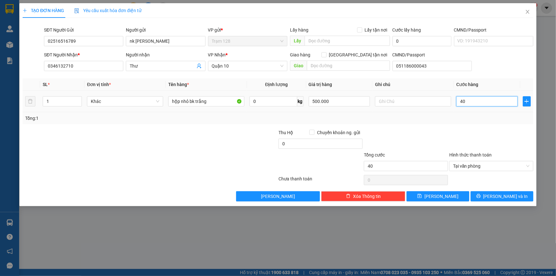
type input "400"
type input "4.000"
type input "40.000"
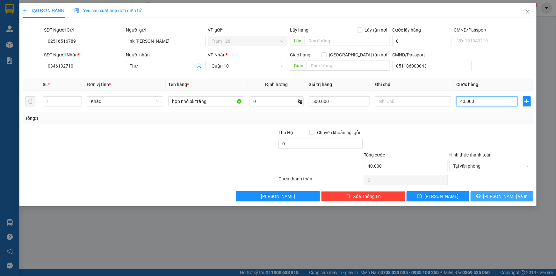
type input "40.000"
click at [486, 196] on button "[PERSON_NAME] và In" at bounding box center [501, 196] width 63 height 10
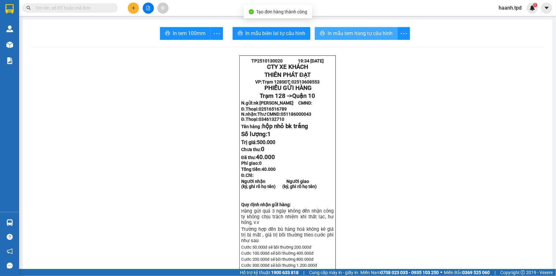
click at [345, 30] on span "In mẫu tem hàng tự cấu hình" at bounding box center [359, 33] width 65 height 8
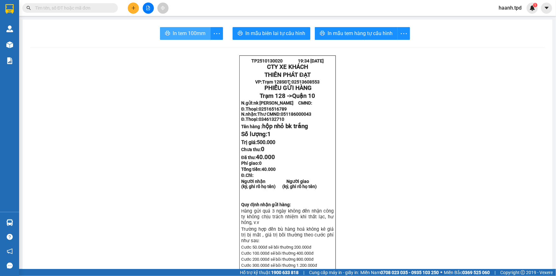
click at [188, 30] on span "In tem 100mm" at bounding box center [189, 33] width 33 height 8
click at [74, 5] on input "text" at bounding box center [72, 7] width 75 height 7
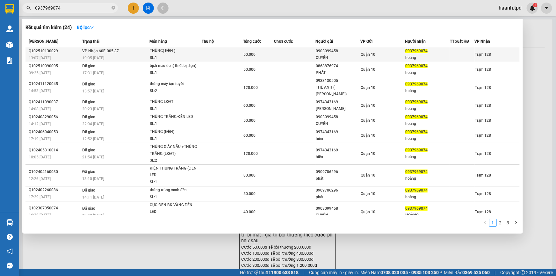
type input "0937969074"
click at [267, 55] on div "50.000" at bounding box center [258, 54] width 30 height 7
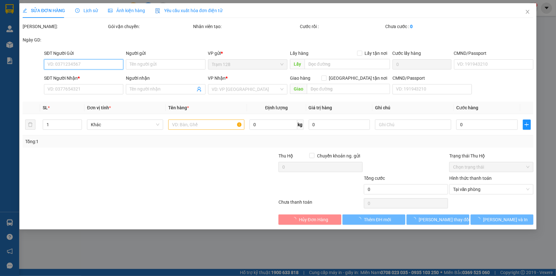
type input "0903099458"
type input "QUYỀN"
type input "079082029276"
type input "0937969074"
type input "hoàng"
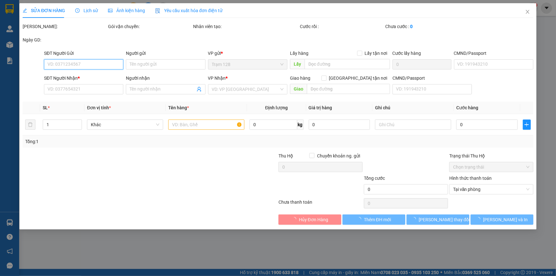
type input "50.000"
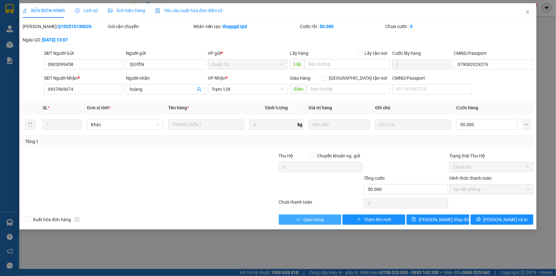
click at [317, 220] on span "Giao hàng" at bounding box center [313, 219] width 20 height 7
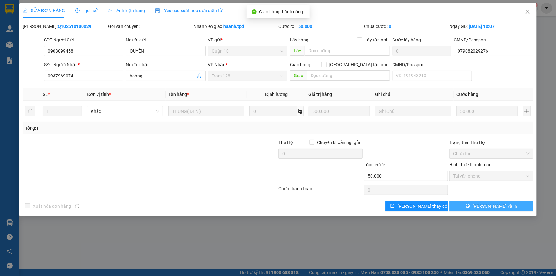
click at [493, 206] on span "[PERSON_NAME] và In" at bounding box center [494, 205] width 45 height 7
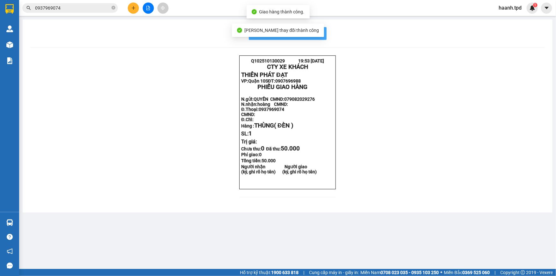
click at [321, 35] on span "In mẫu biên lai tự cấu hình" at bounding box center [291, 33] width 60 height 8
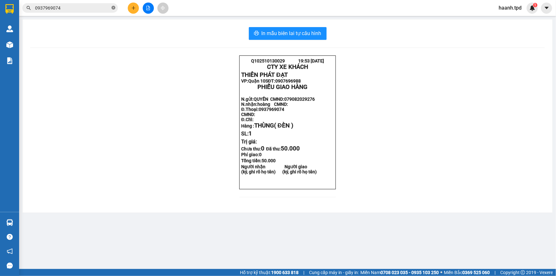
click at [113, 7] on icon "close-circle" at bounding box center [113, 8] width 4 height 4
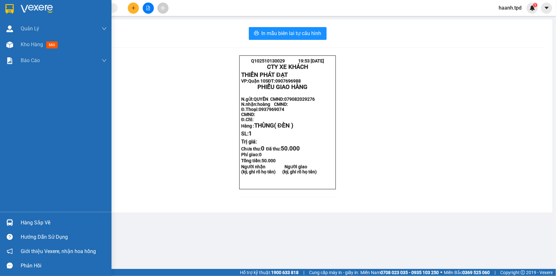
click at [21, 222] on div "Hàng sắp về" at bounding box center [64, 223] width 86 height 10
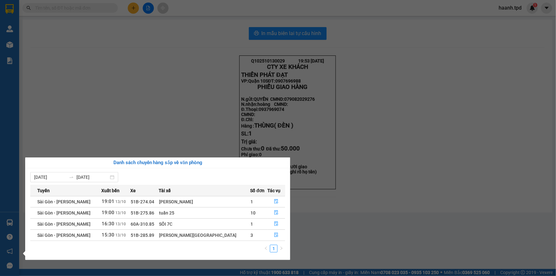
click at [391, 133] on section "Kết quả tìm kiếm ( 24 ) Bộ lọc Mã ĐH Trạng thái Món hàng Thu hộ Tổng cước Chưa …" at bounding box center [278, 138] width 556 height 276
